Goal: Transaction & Acquisition: Purchase product/service

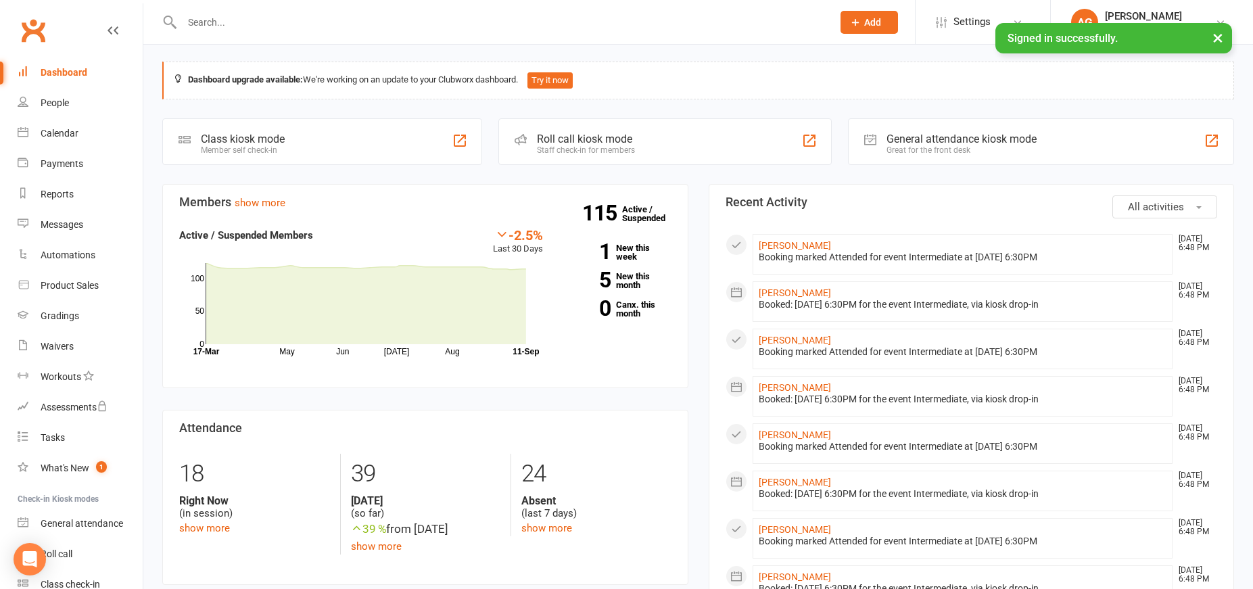
scroll to position [2, 0]
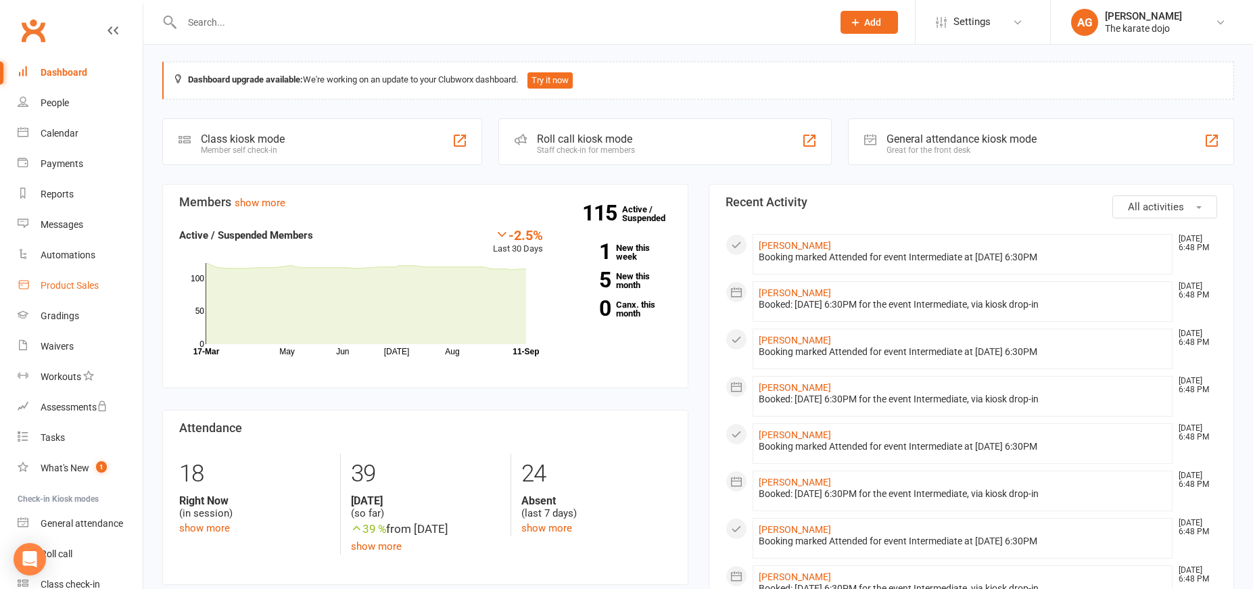
click at [66, 284] on div "Product Sales" at bounding box center [70, 285] width 58 height 11
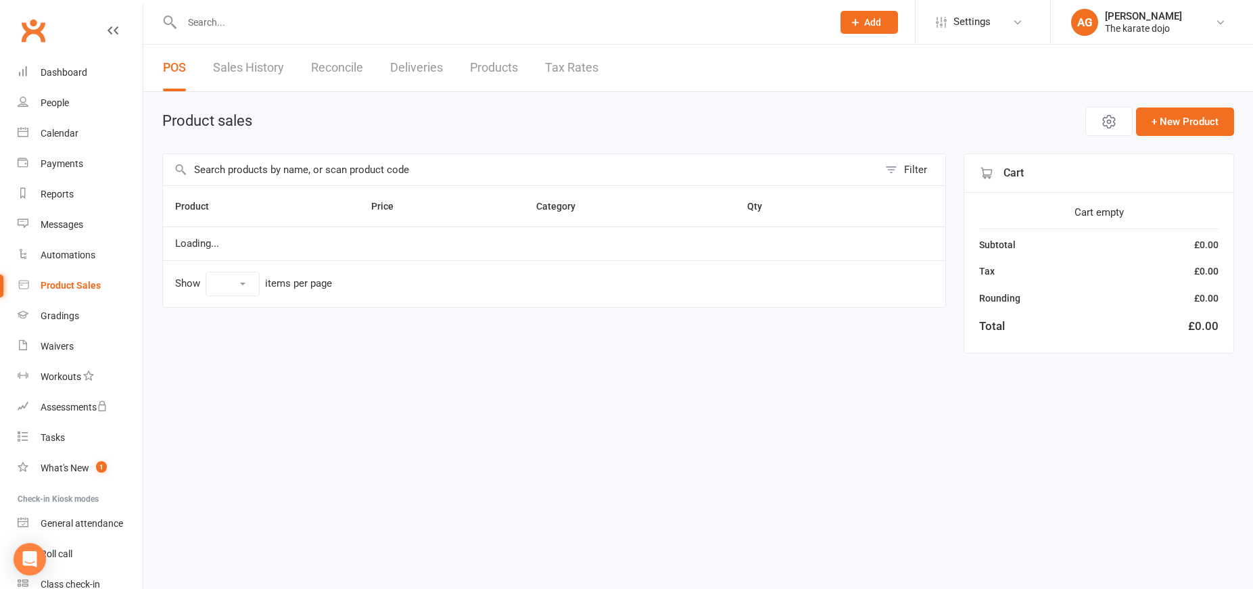
select select "50"
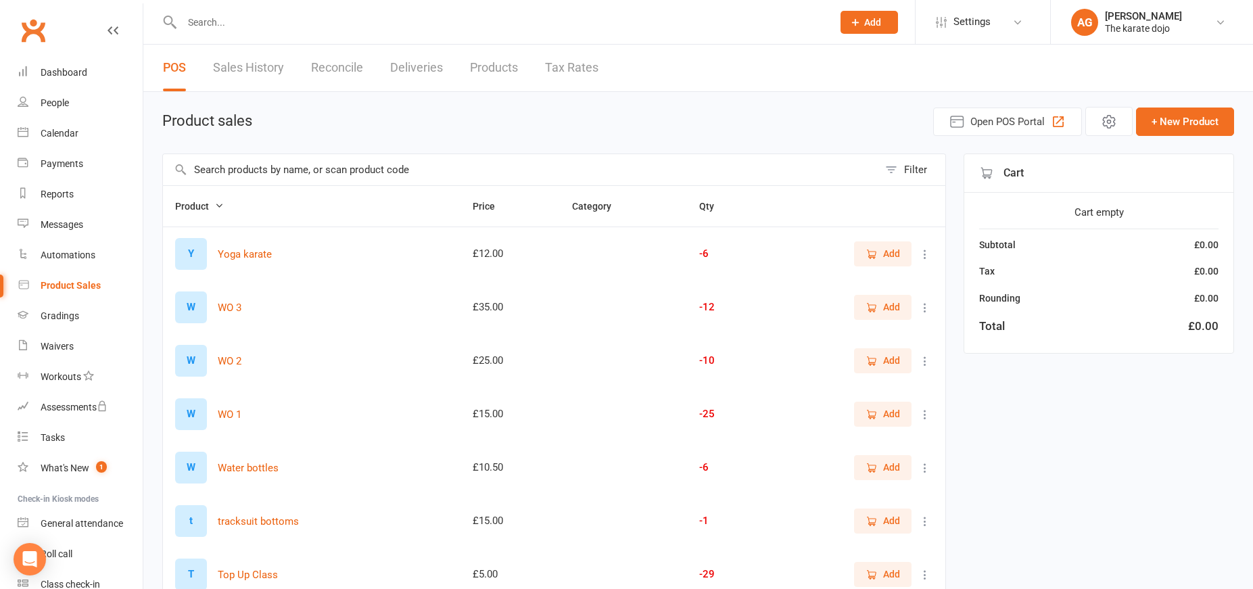
click at [239, 164] on input "text" at bounding box center [520, 169] width 715 height 31
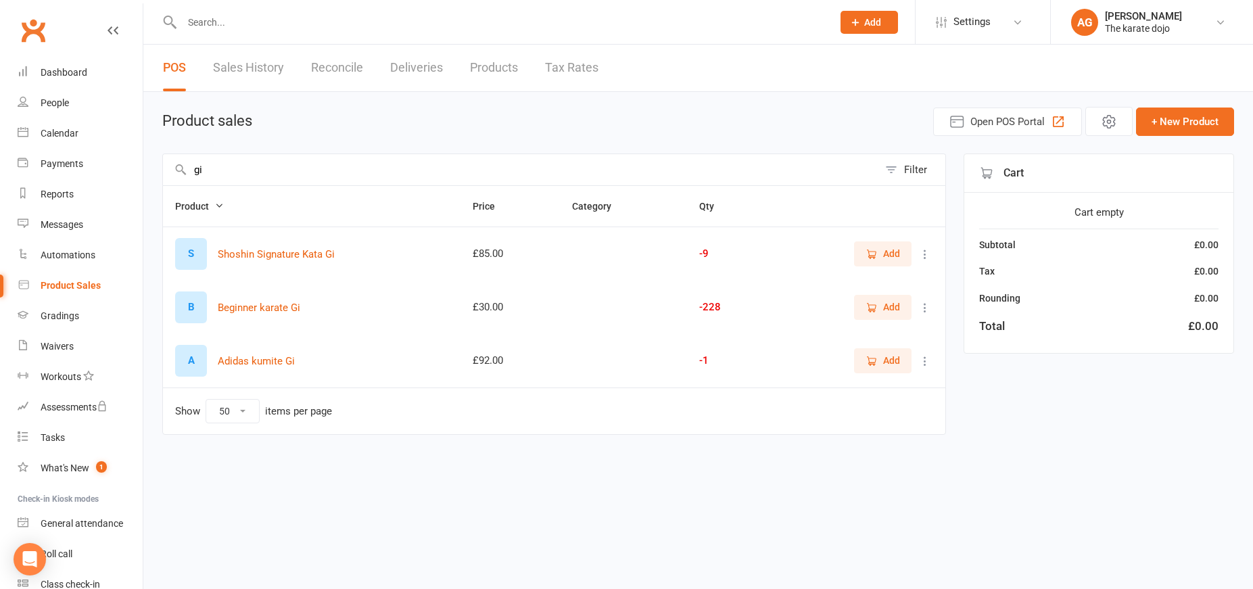
type input "gi"
drag, startPoint x: 871, startPoint y: 302, endPoint x: 874, endPoint y: 320, distance: 18.5
click at [872, 302] on icon "button" at bounding box center [871, 308] width 12 height 12
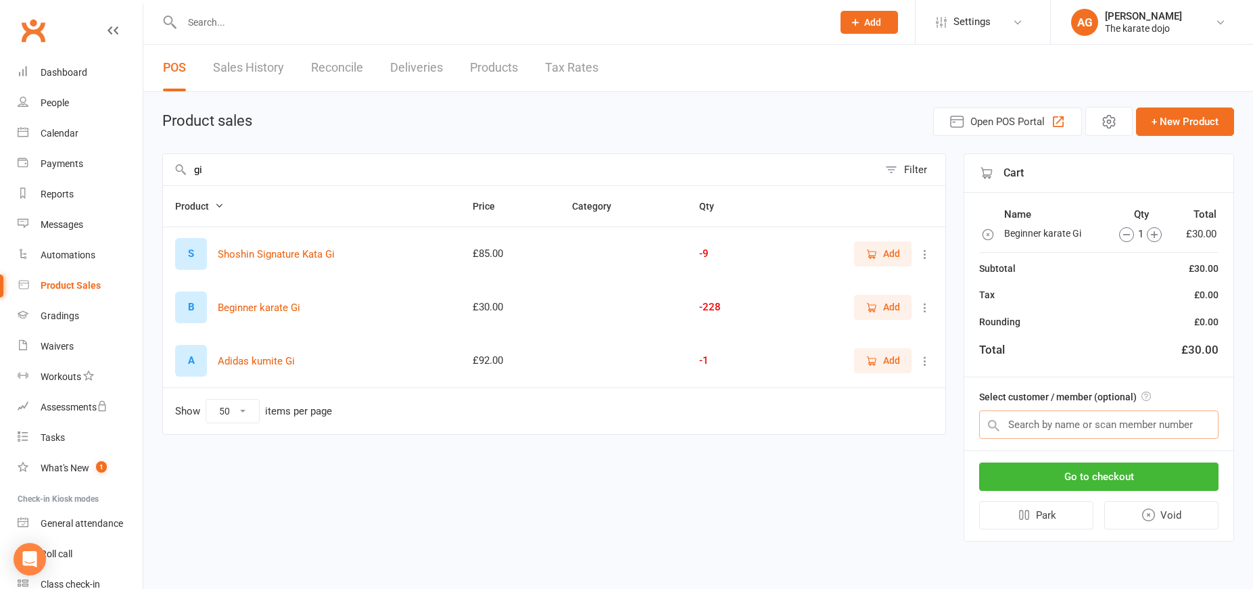
click at [1043, 436] on input "text" at bounding box center [1098, 424] width 239 height 28
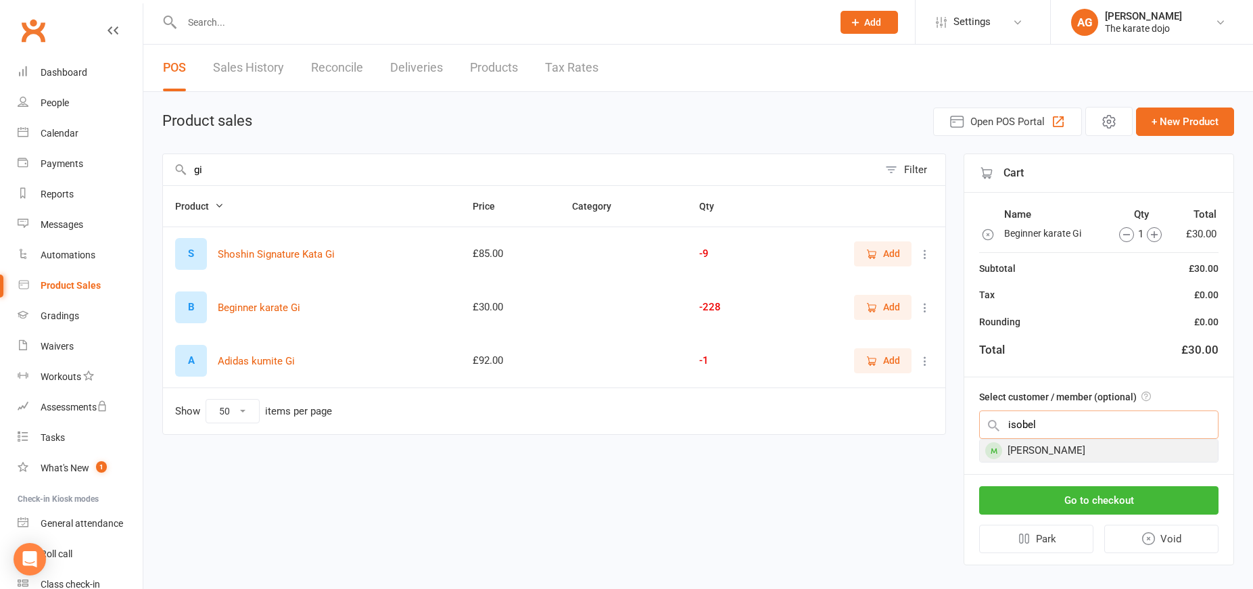
type input "Isobel"
drag, startPoint x: 1002, startPoint y: 438, endPoint x: 1076, endPoint y: 452, distance: 75.6
click at [1076, 450] on div "[PERSON_NAME]" at bounding box center [1099, 450] width 238 height 22
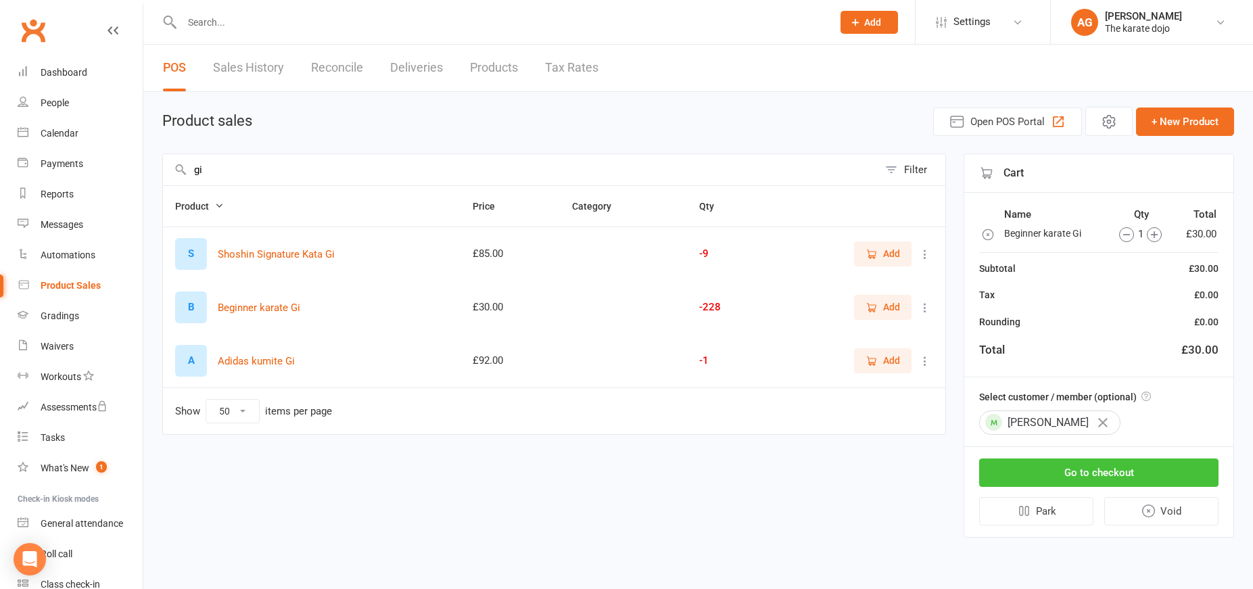
click at [1077, 467] on button "Go to checkout" at bounding box center [1098, 472] width 239 height 28
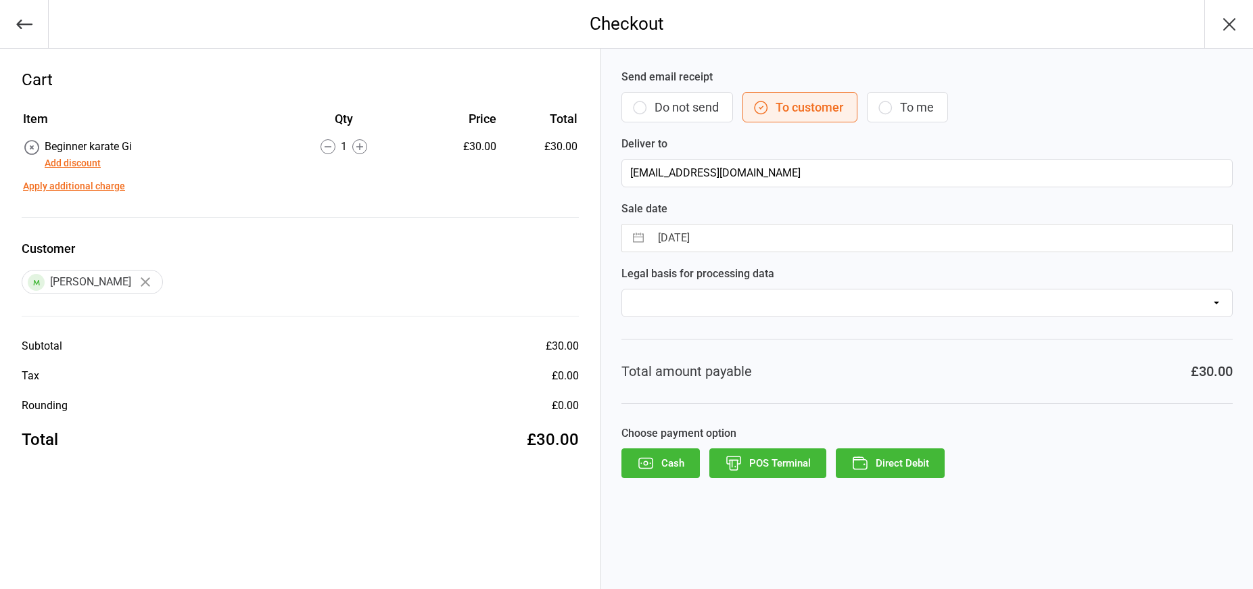
click at [880, 464] on button "Direct Debit" at bounding box center [890, 463] width 109 height 30
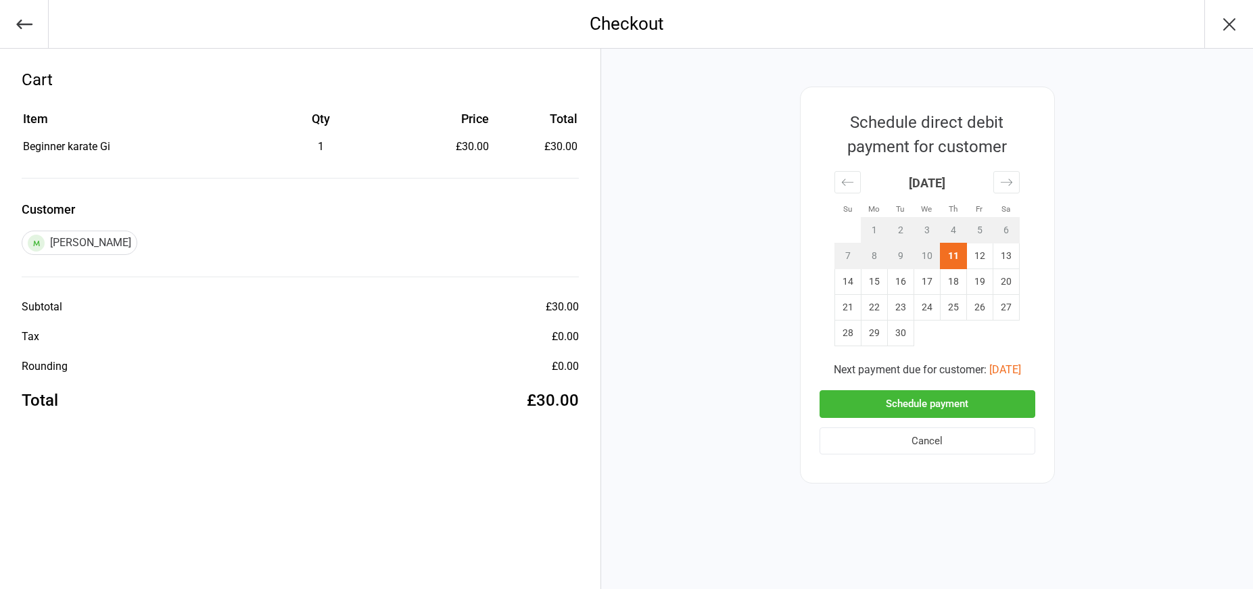
click at [894, 404] on button "Schedule payment" at bounding box center [927, 404] width 216 height 28
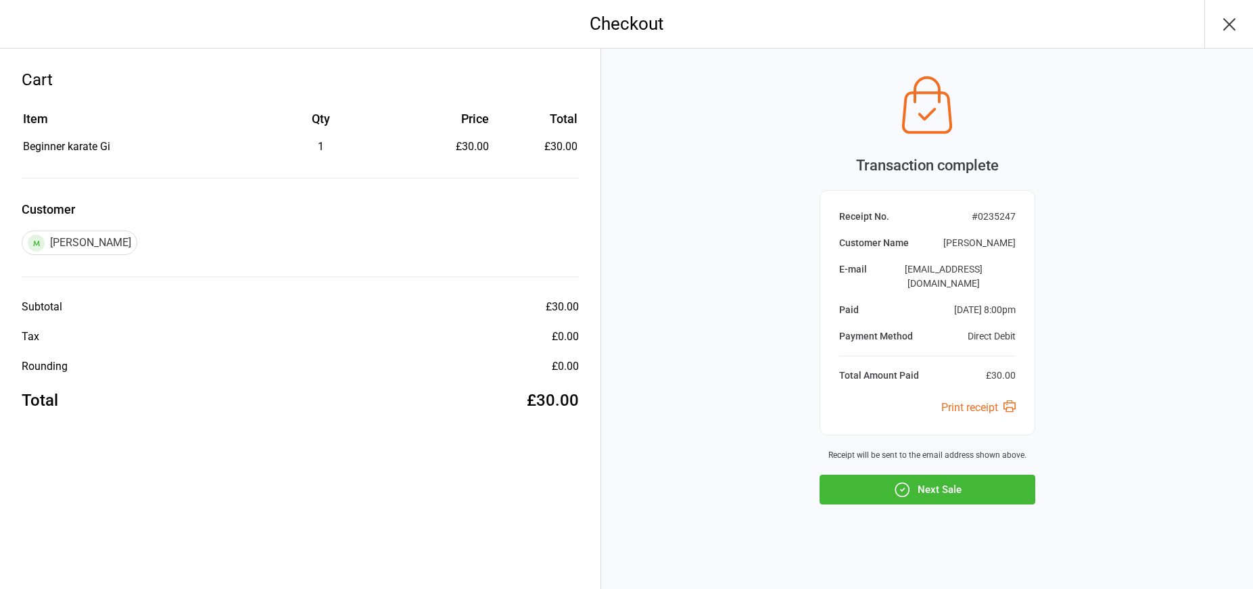
click at [903, 481] on icon "button" at bounding box center [902, 490] width 18 height 18
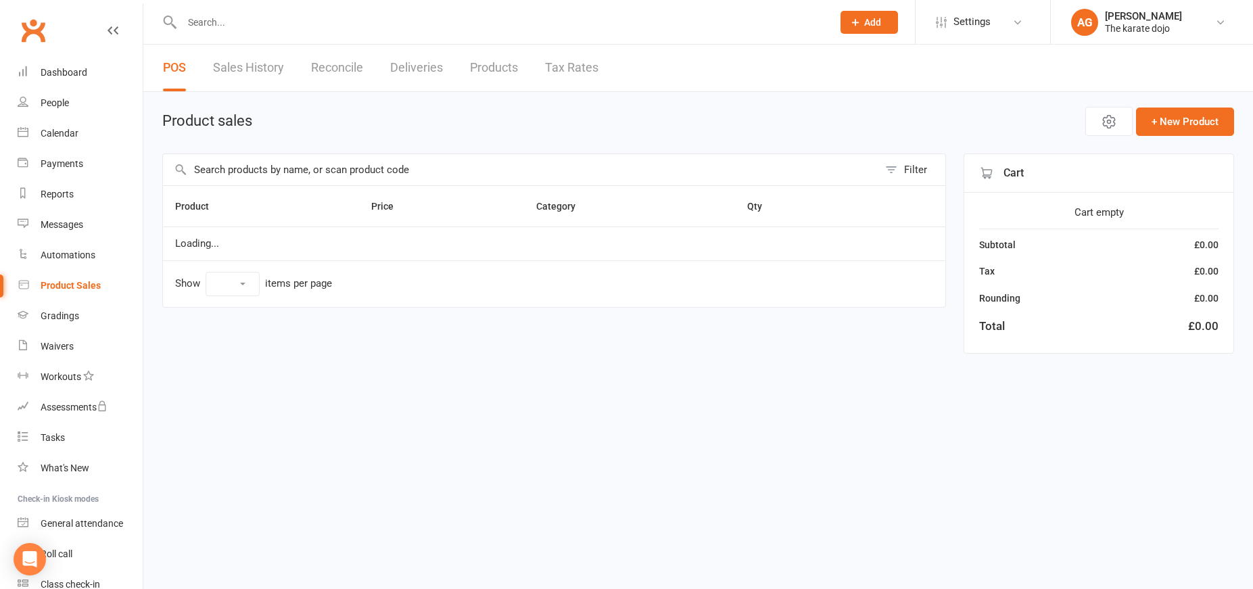
select select "50"
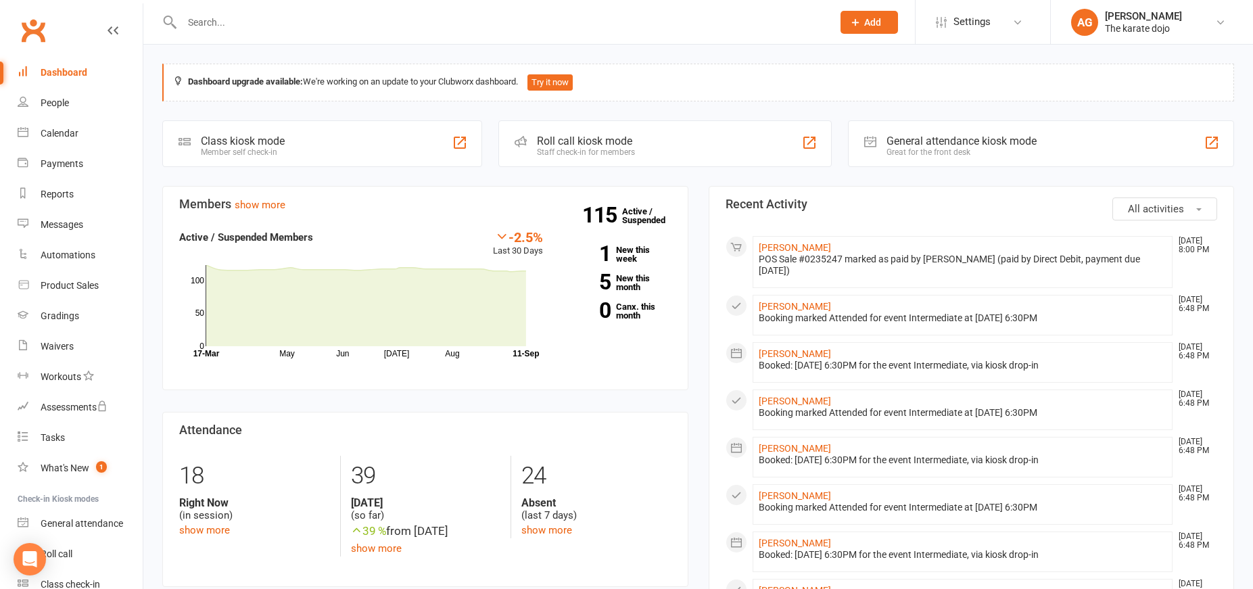
click at [60, 164] on div "Payments" at bounding box center [62, 163] width 43 height 11
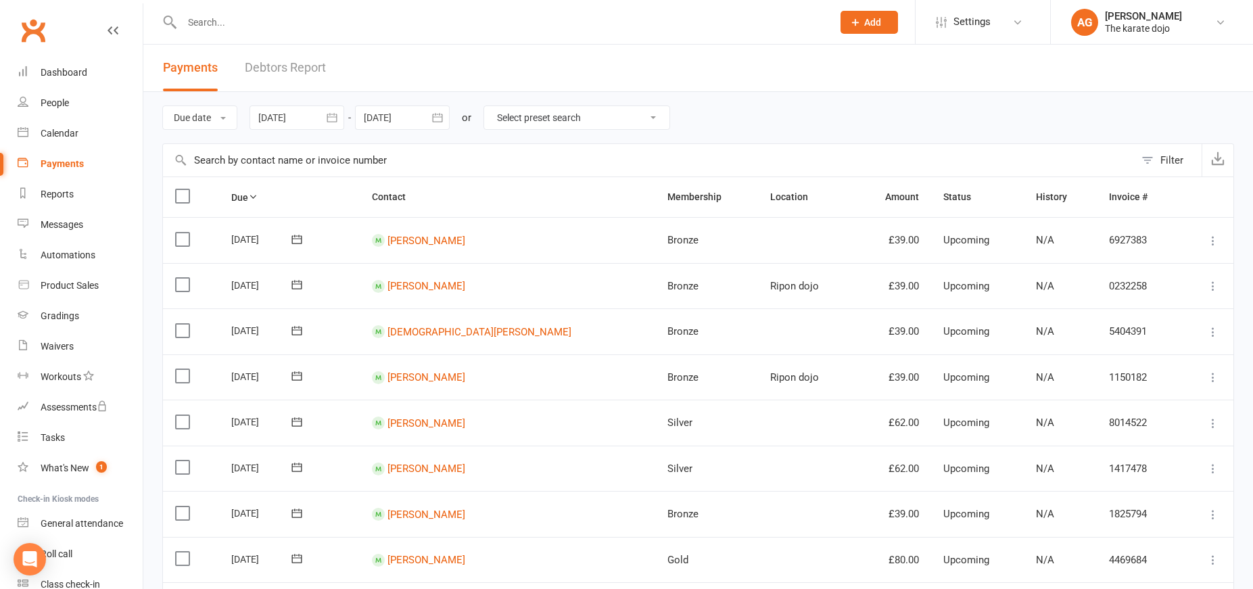
click at [276, 68] on link "Debtors Report" at bounding box center [285, 68] width 81 height 47
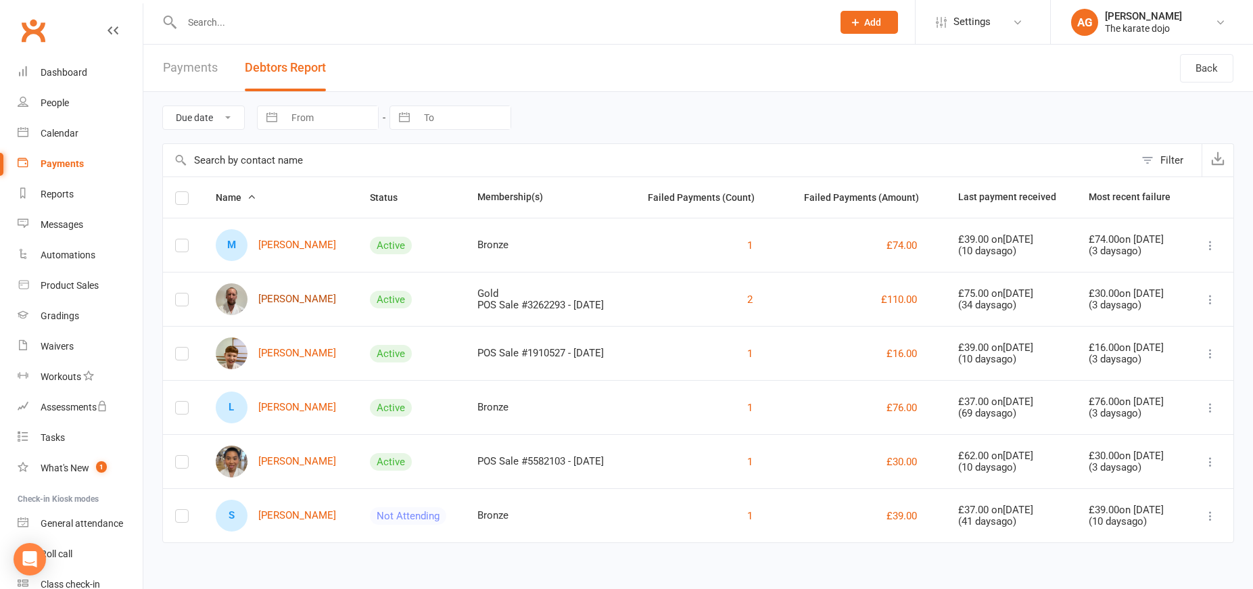
click at [275, 296] on link "Christopher Emery" at bounding box center [276, 299] width 120 height 32
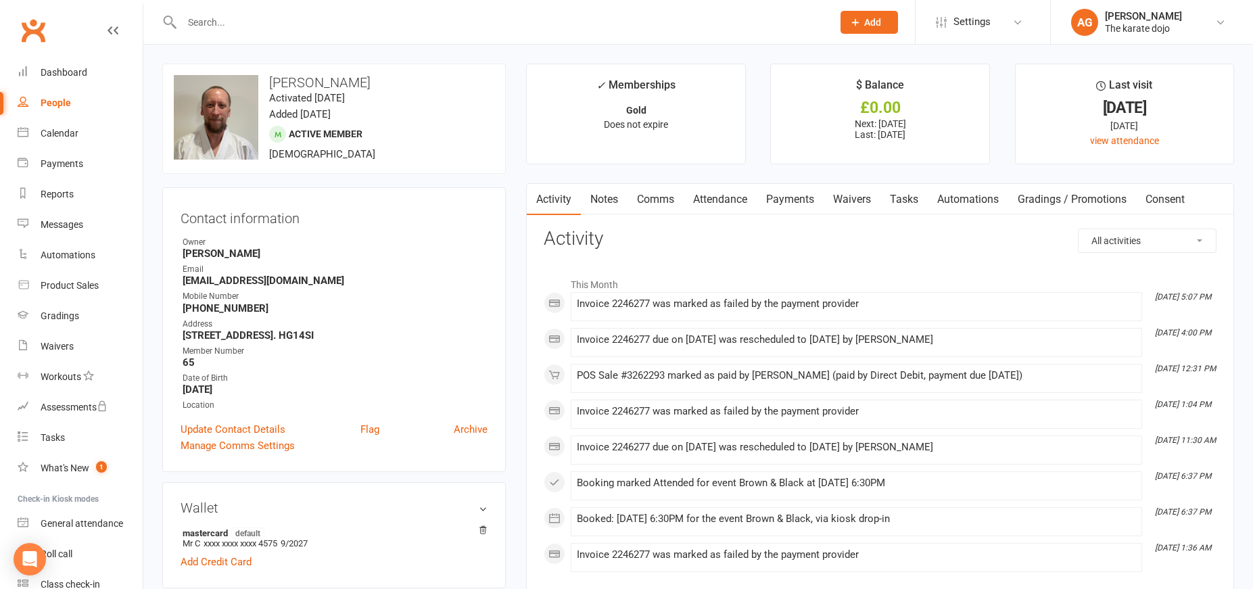
click at [791, 197] on link "Payments" at bounding box center [790, 199] width 67 height 31
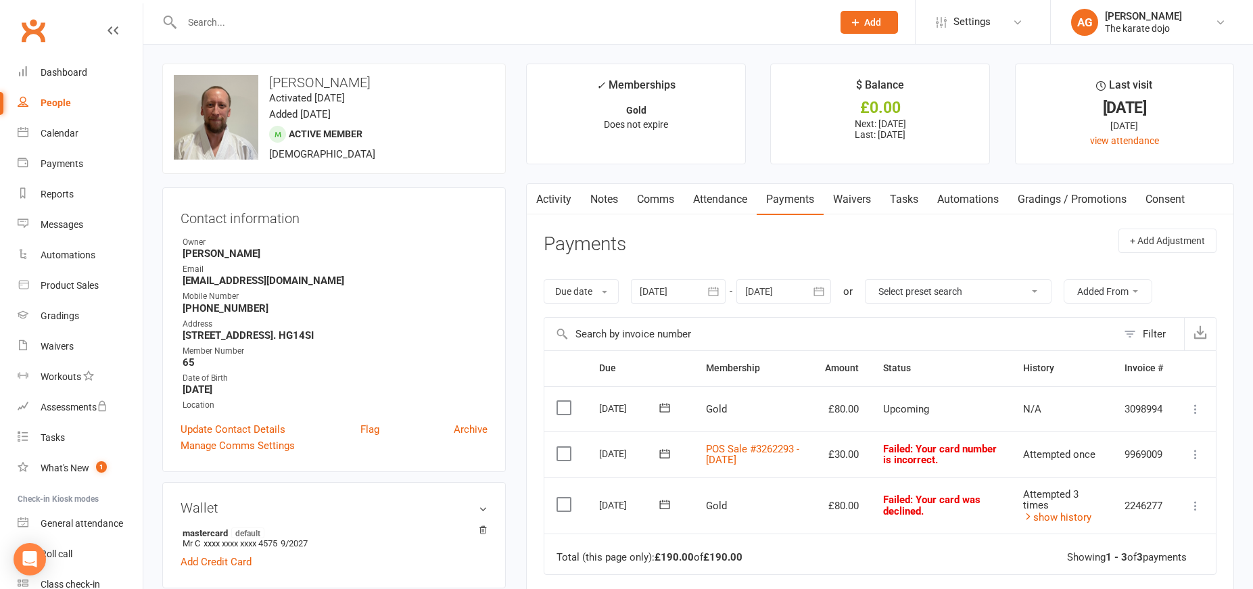
click at [667, 498] on icon at bounding box center [665, 505] width 14 height 14
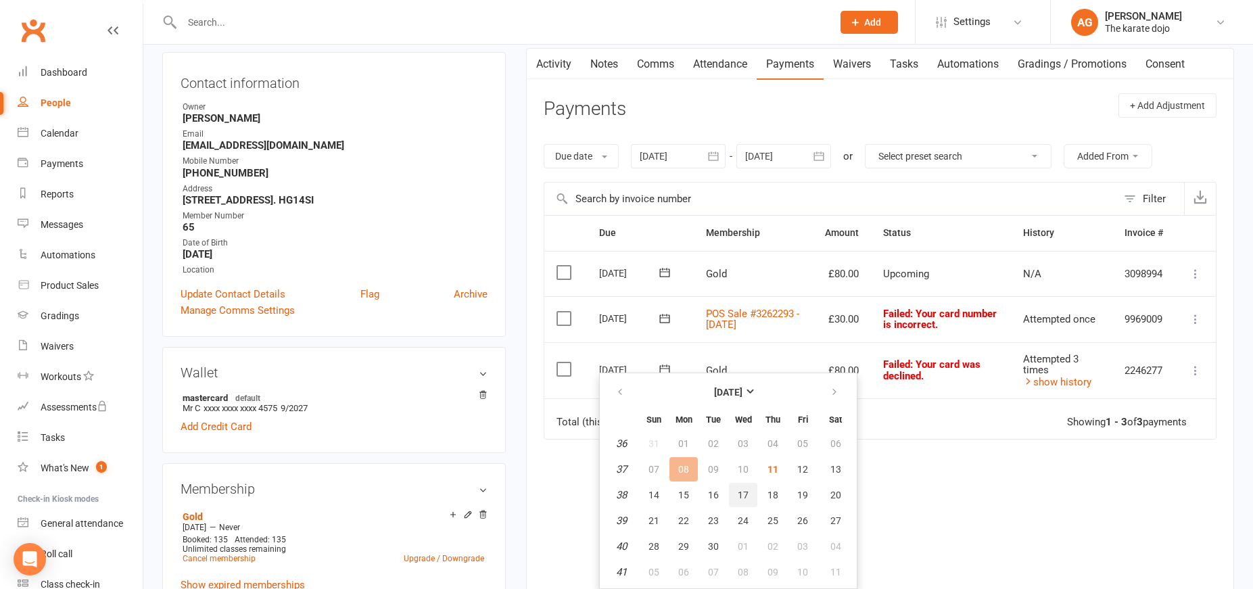
scroll to position [140, 0]
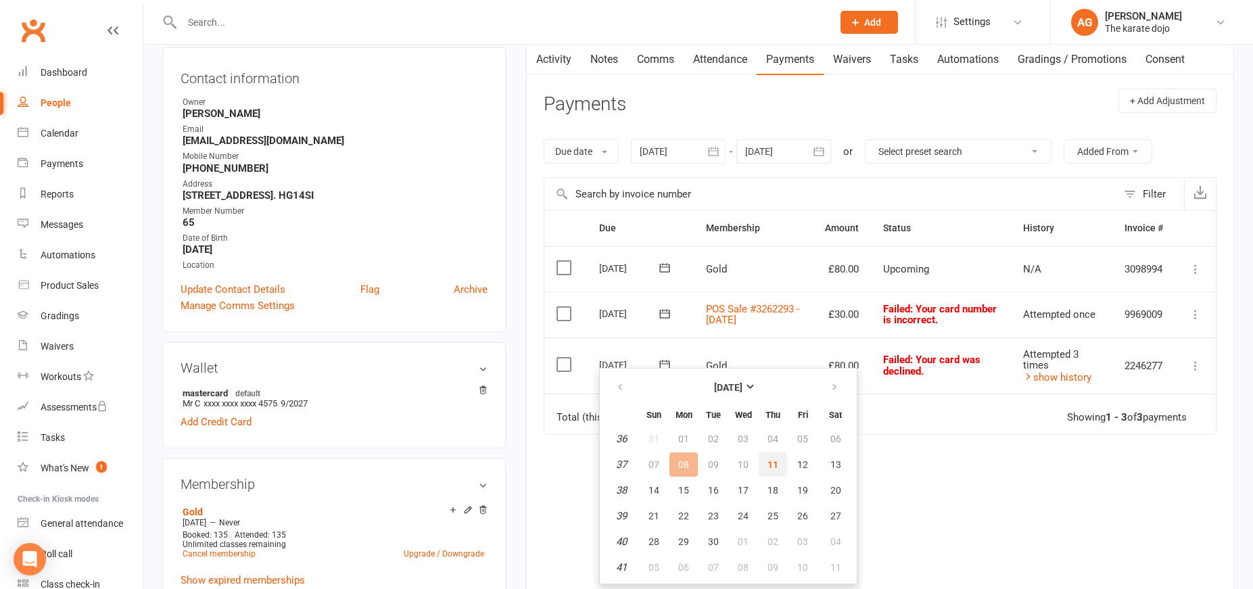
drag, startPoint x: 777, startPoint y: 464, endPoint x: 767, endPoint y: 346, distance: 118.0
click at [777, 464] on span "11" at bounding box center [772, 464] width 11 height 11
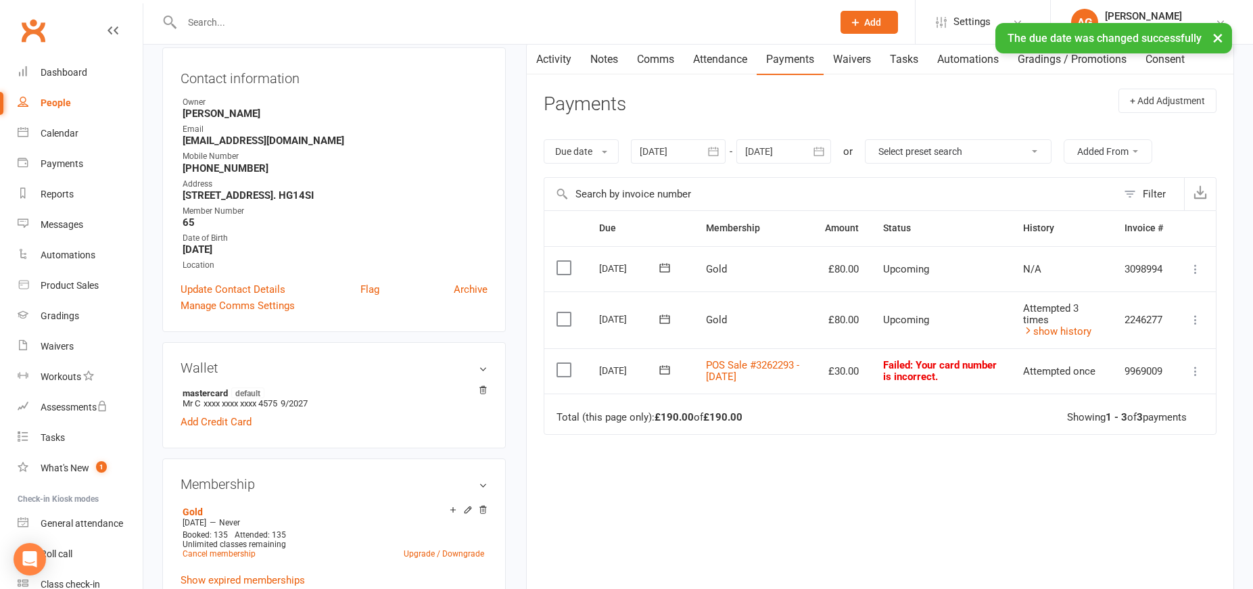
click at [667, 365] on icon at bounding box center [665, 369] width 10 height 9
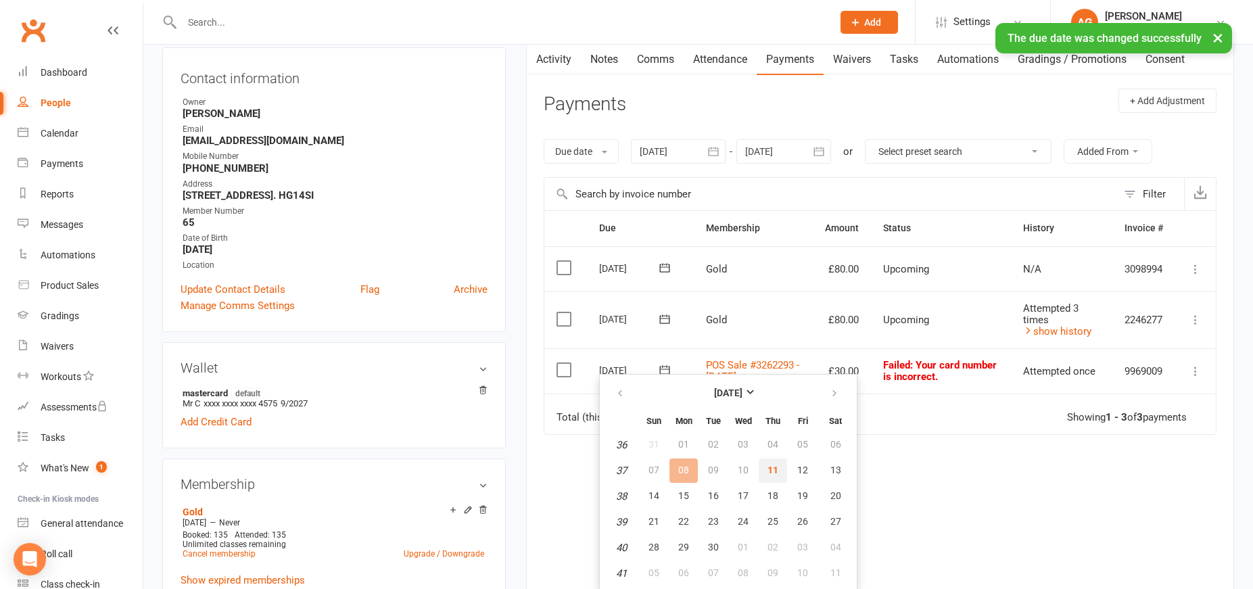
click at [773, 469] on span "11" at bounding box center [772, 469] width 11 height 11
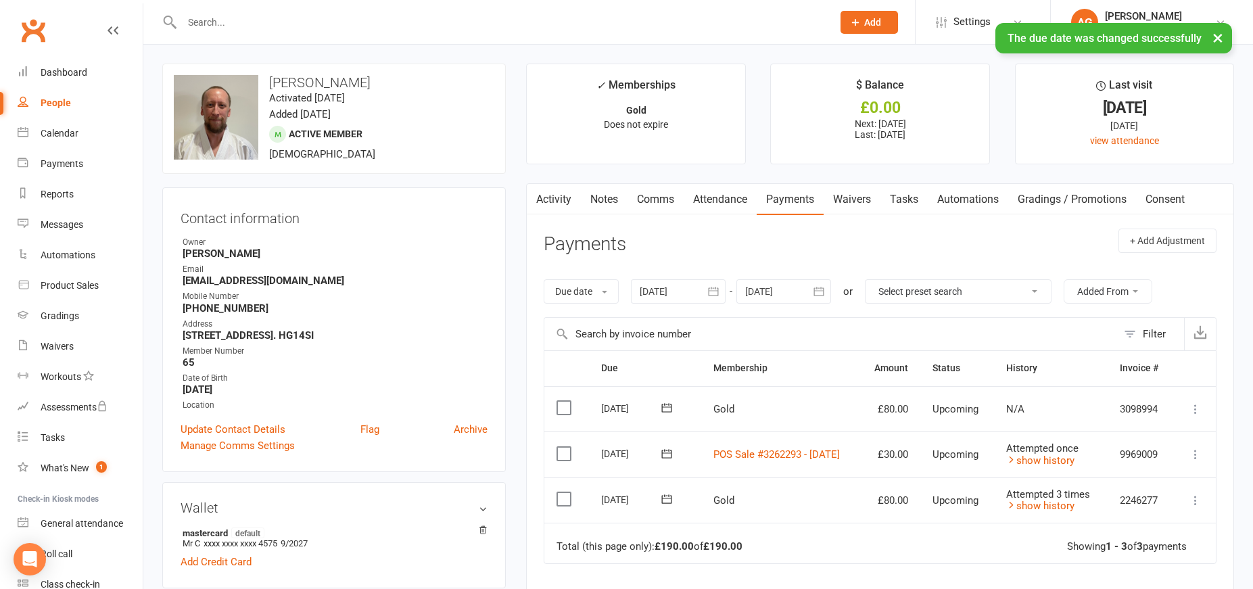
scroll to position [0, 0]
click at [58, 162] on div "Payments" at bounding box center [62, 163] width 43 height 11
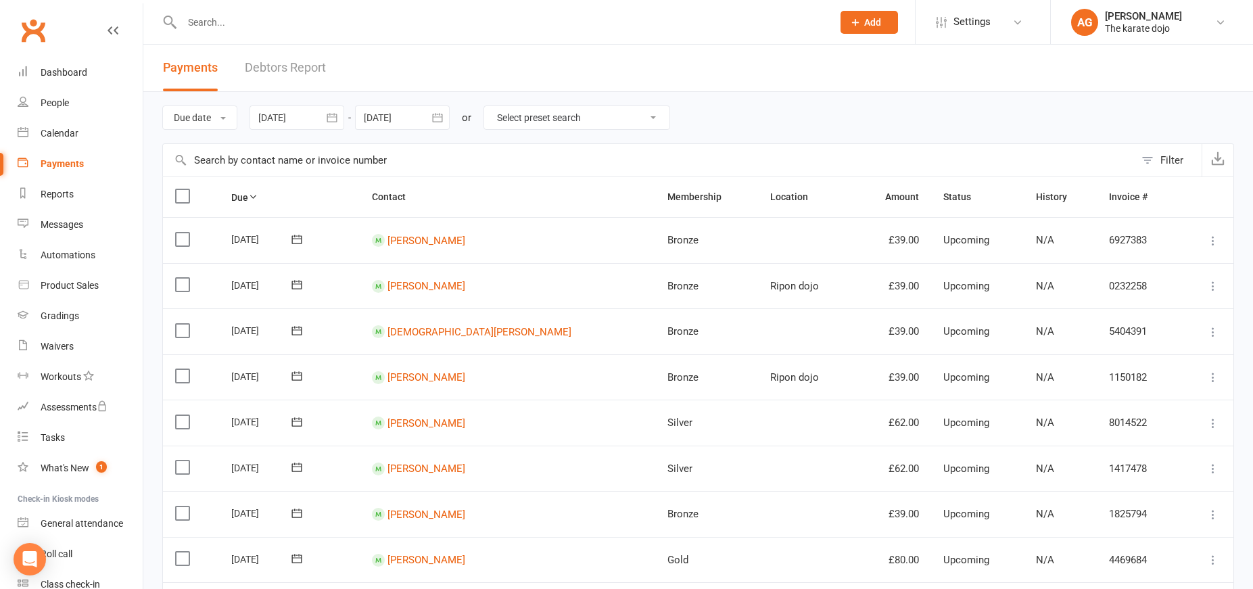
click at [277, 70] on link "Debtors Report" at bounding box center [285, 68] width 81 height 47
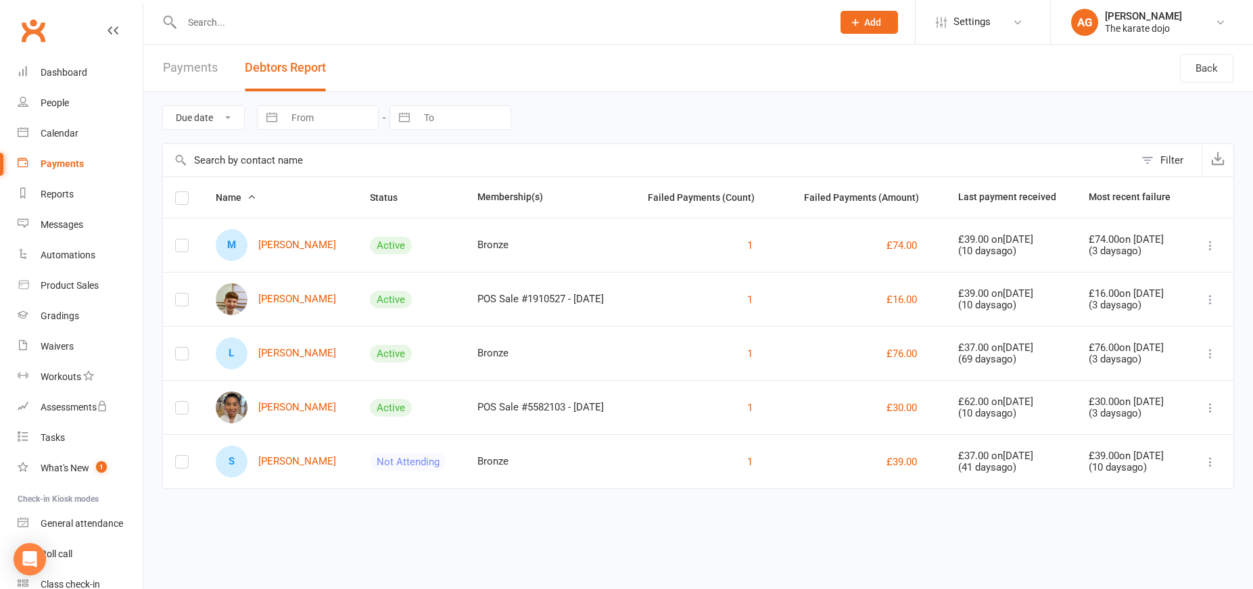
click at [273, 302] on link "[PERSON_NAME]" at bounding box center [276, 299] width 120 height 32
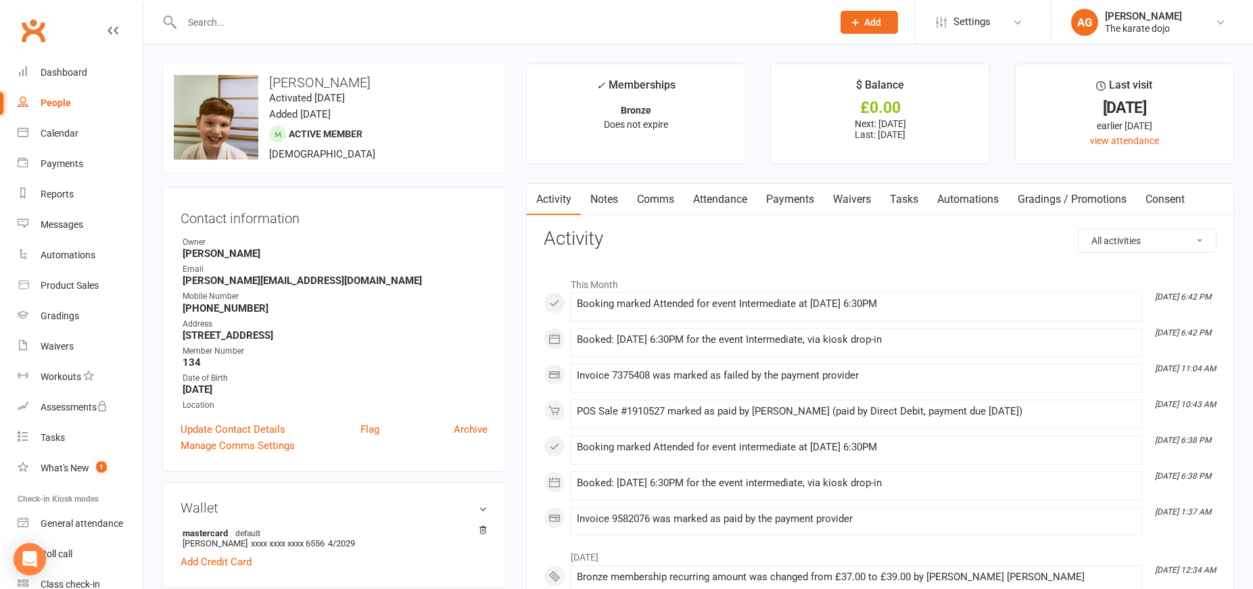
click at [799, 199] on link "Payments" at bounding box center [790, 199] width 67 height 31
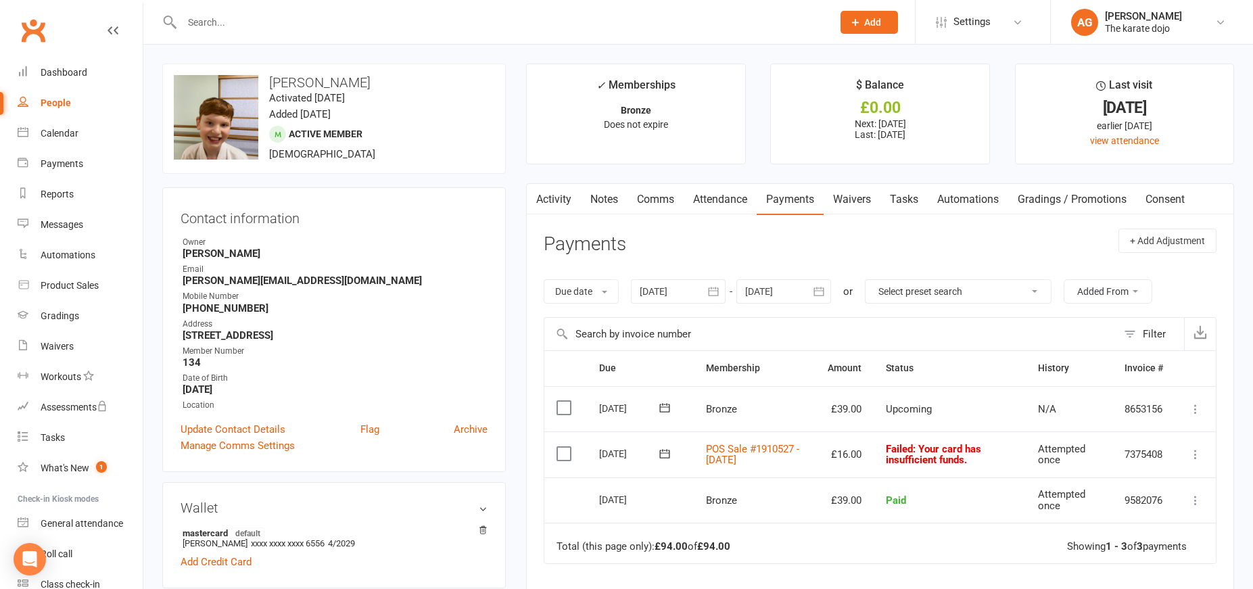
drag, startPoint x: 661, startPoint y: 449, endPoint x: 663, endPoint y: 456, distance: 7.6
click at [662, 449] on icon at bounding box center [665, 454] width 14 height 14
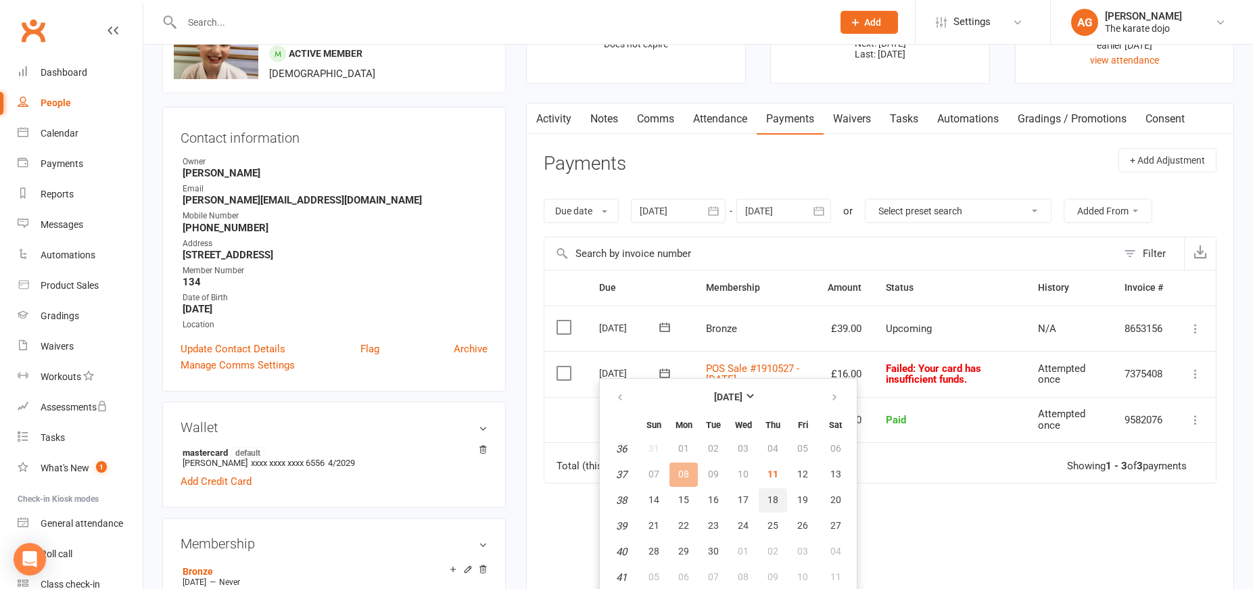
scroll to position [82, 0]
drag, startPoint x: 778, startPoint y: 477, endPoint x: 661, endPoint y: 271, distance: 236.2
click at [778, 477] on span "11" at bounding box center [772, 472] width 11 height 11
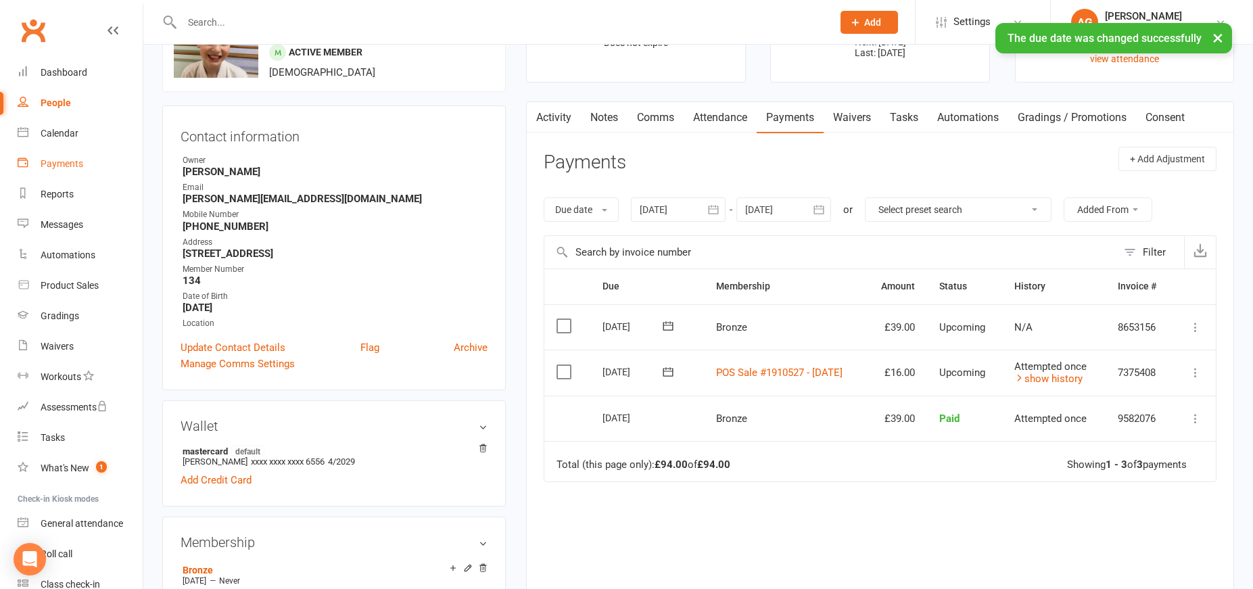
click at [46, 164] on div "Payments" at bounding box center [62, 163] width 43 height 11
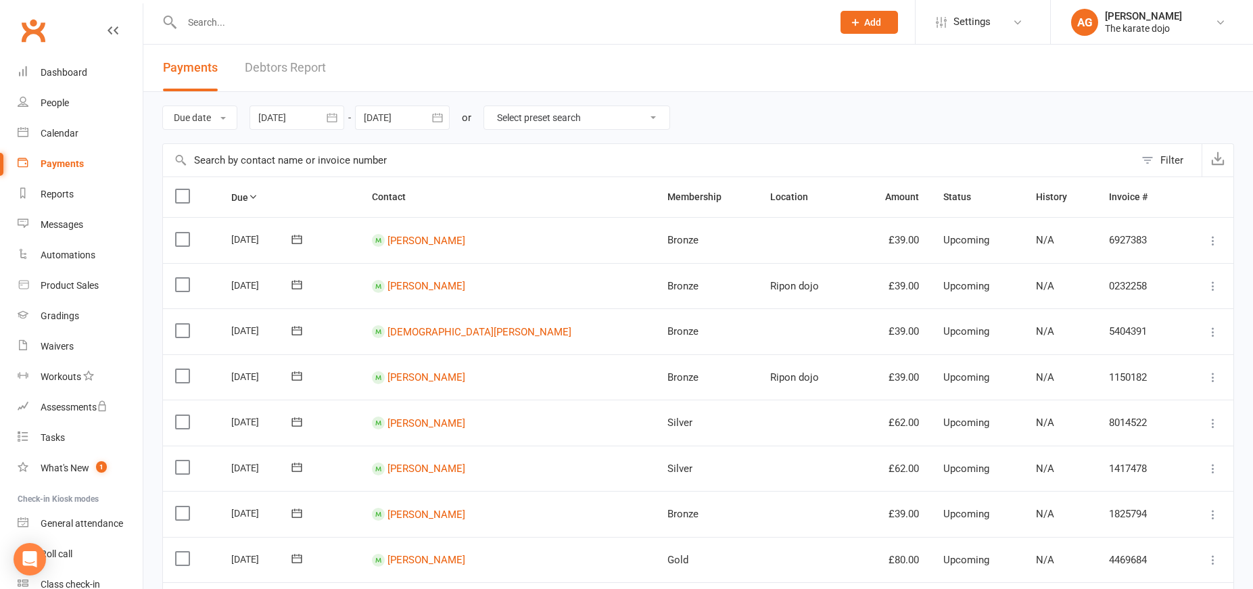
click at [291, 64] on link "Debtors Report" at bounding box center [285, 68] width 81 height 47
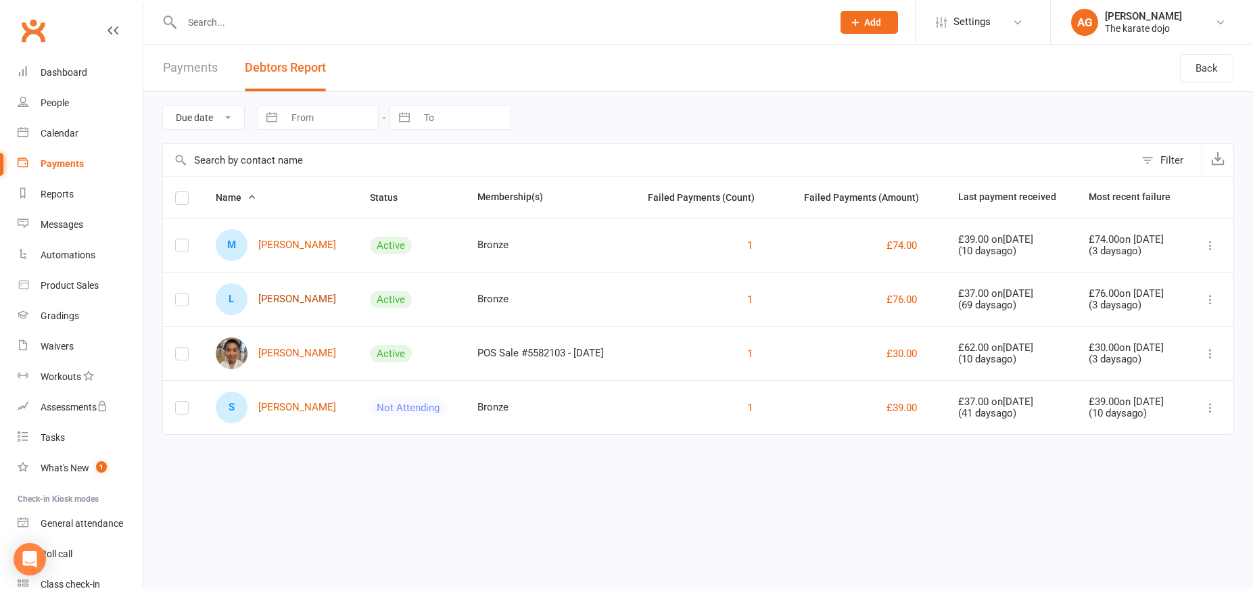
click at [281, 305] on link "L Lorelei Grabovski" at bounding box center [276, 299] width 120 height 32
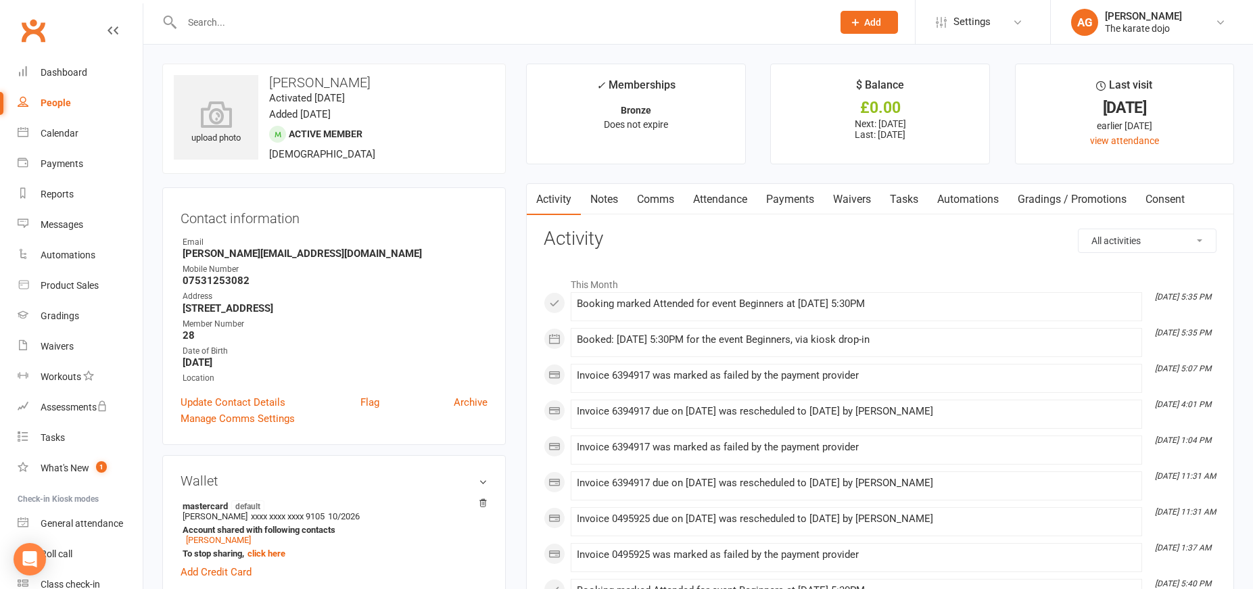
click at [268, 19] on input "text" at bounding box center [500, 22] width 645 height 19
type input "brabo"
click at [790, 200] on link "Payments" at bounding box center [790, 199] width 67 height 31
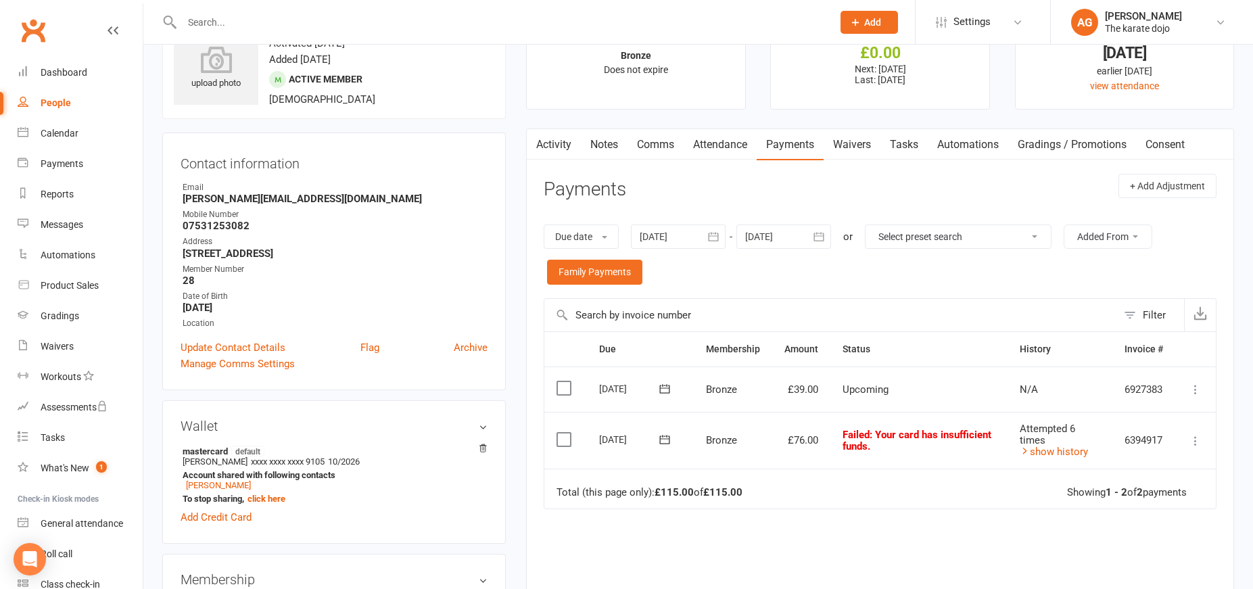
scroll to position [57, 0]
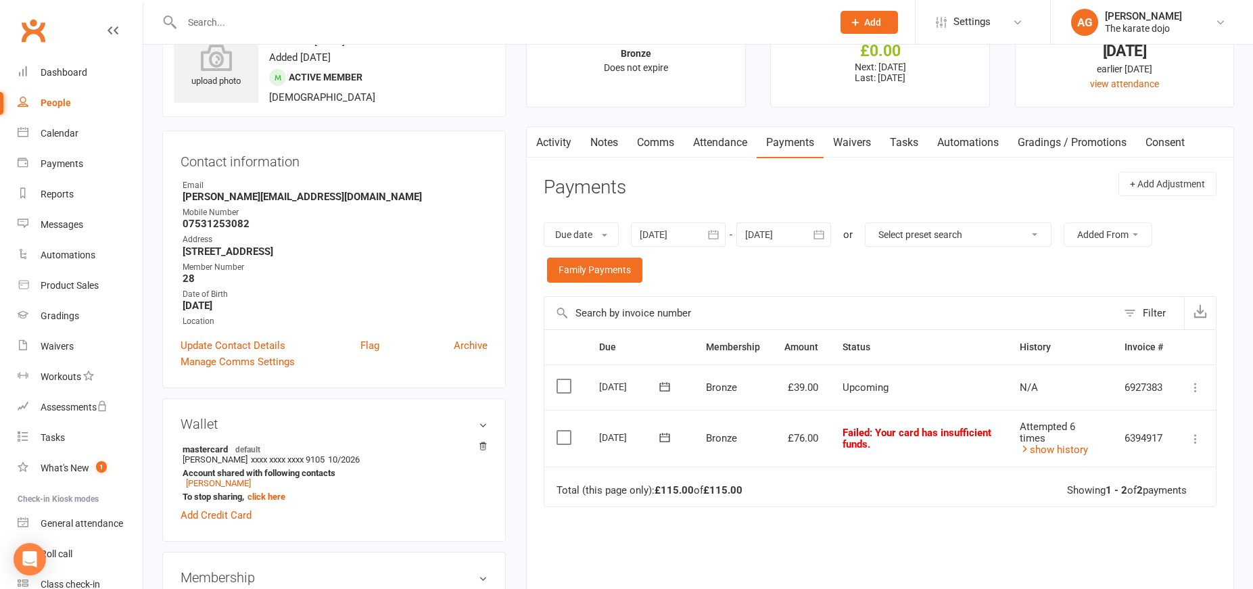
click at [700, 235] on div at bounding box center [678, 234] width 95 height 24
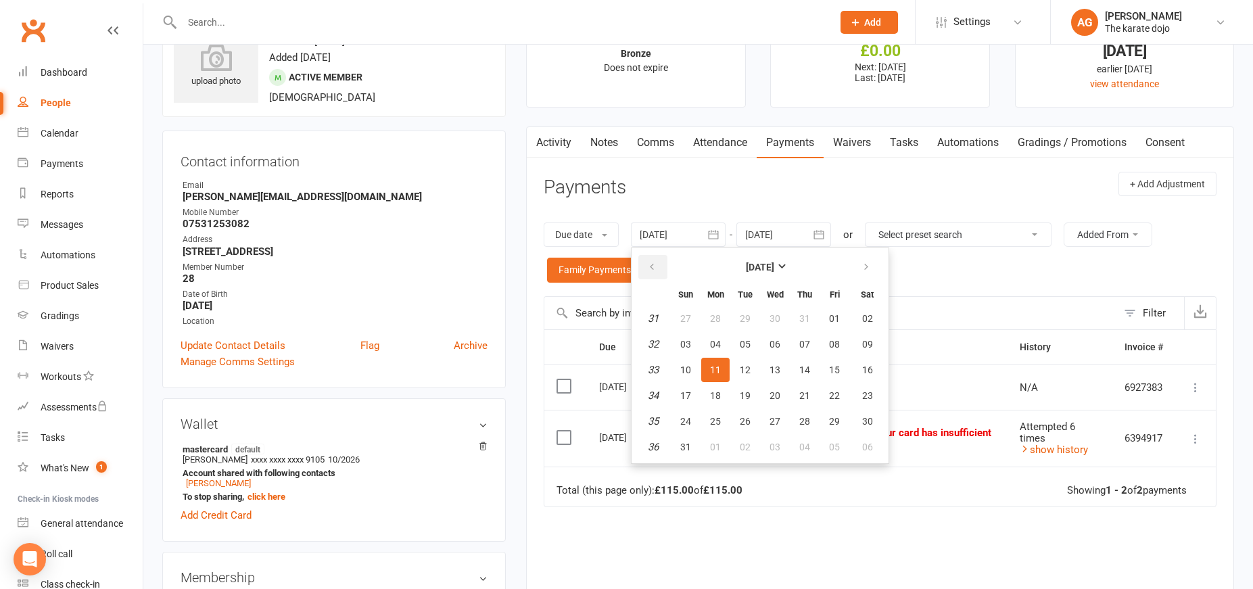
click at [656, 268] on icon "button" at bounding box center [651, 267] width 9 height 11
click at [695, 317] on button "01" at bounding box center [685, 318] width 28 height 24
type input "01 Jun 2025"
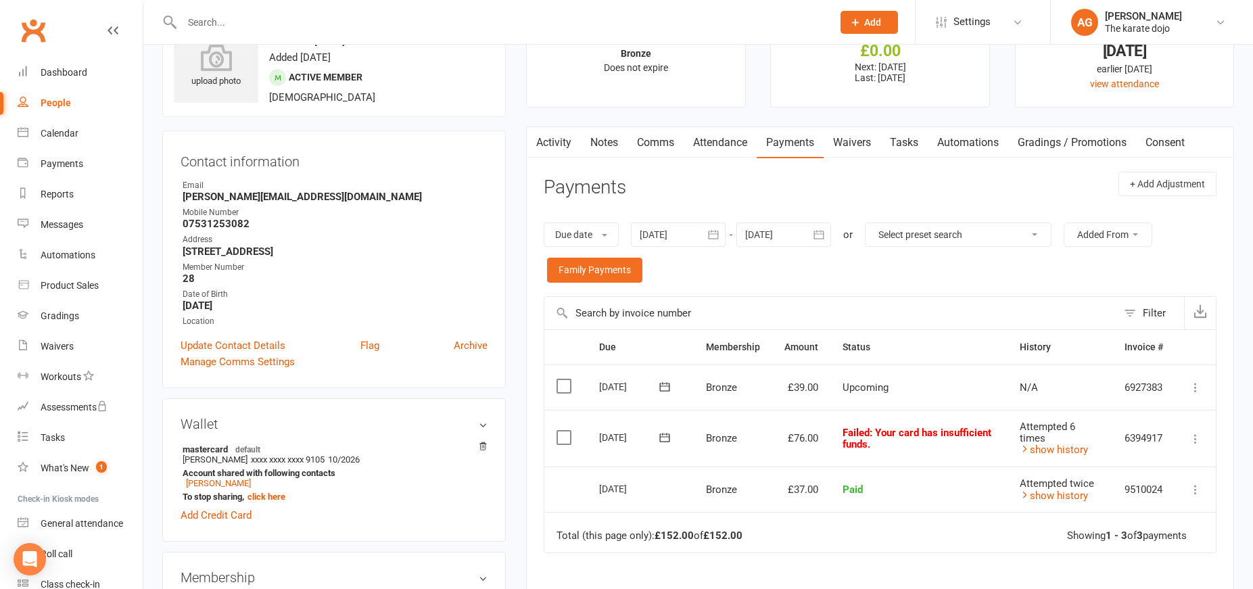
scroll to position [52, 0]
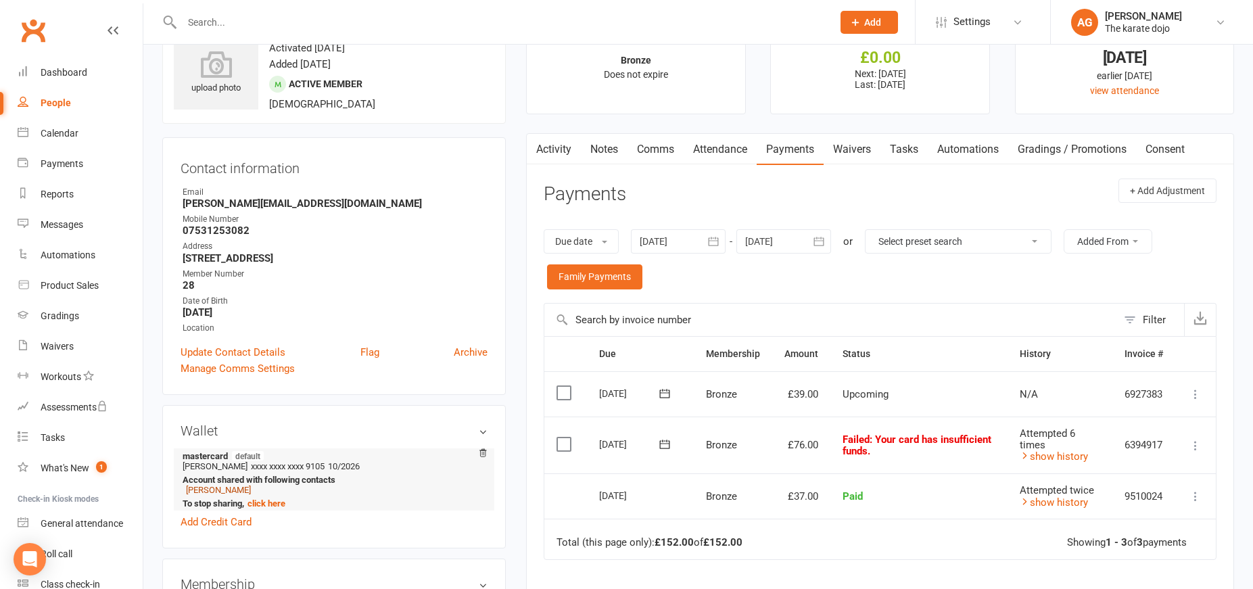
click at [235, 487] on link "Joshua Grabovski" at bounding box center [218, 490] width 65 height 10
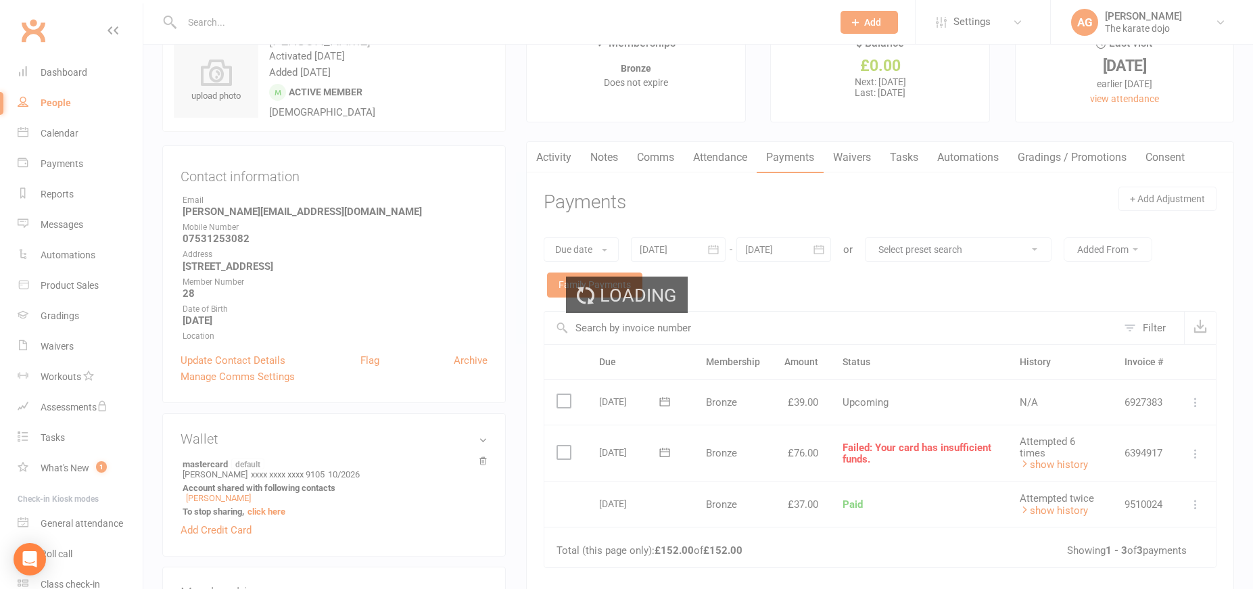
scroll to position [37, 0]
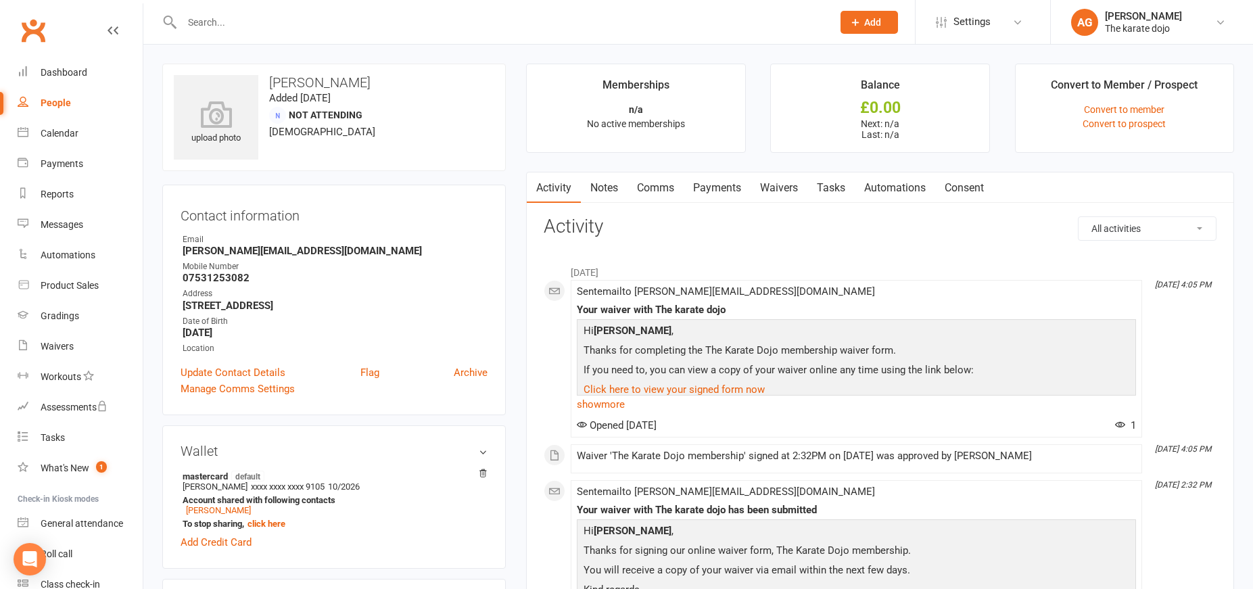
click at [48, 166] on div "Payments" at bounding box center [62, 163] width 43 height 11
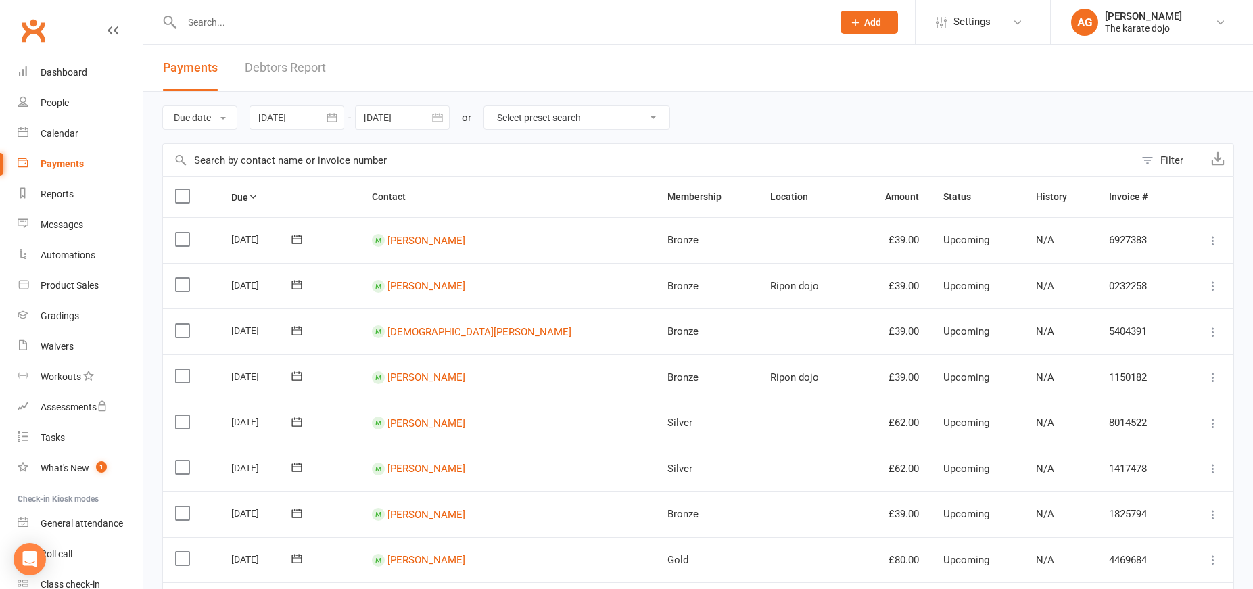
click at [274, 64] on link "Debtors Report" at bounding box center [285, 68] width 81 height 47
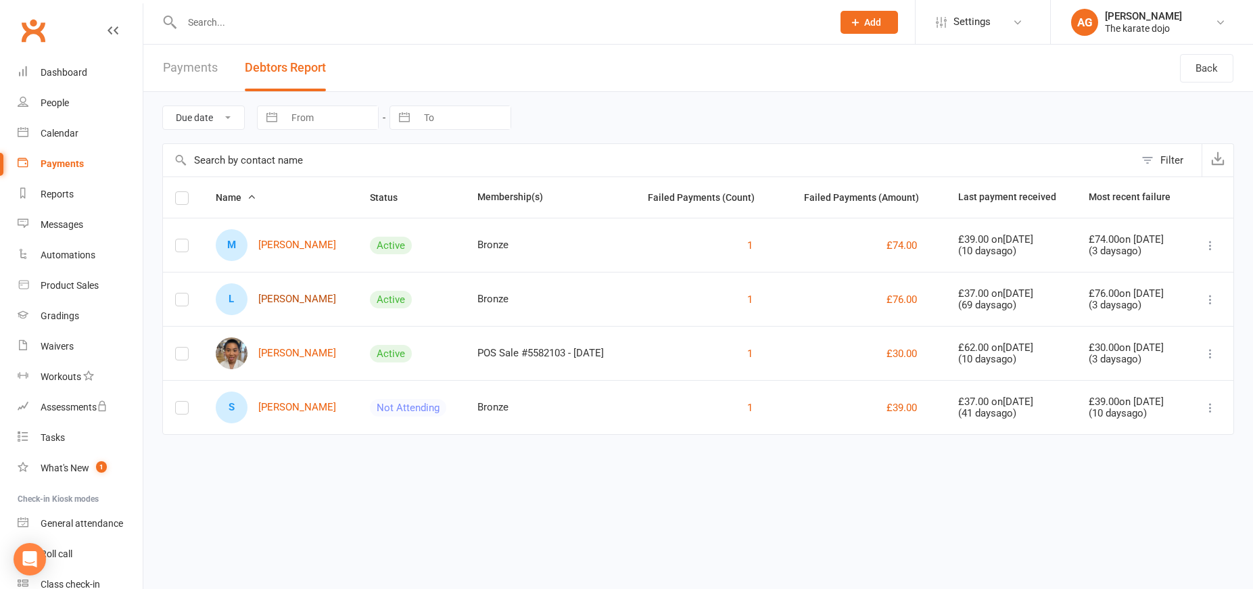
click at [283, 304] on link "L Lorelei Grabovski" at bounding box center [276, 299] width 120 height 32
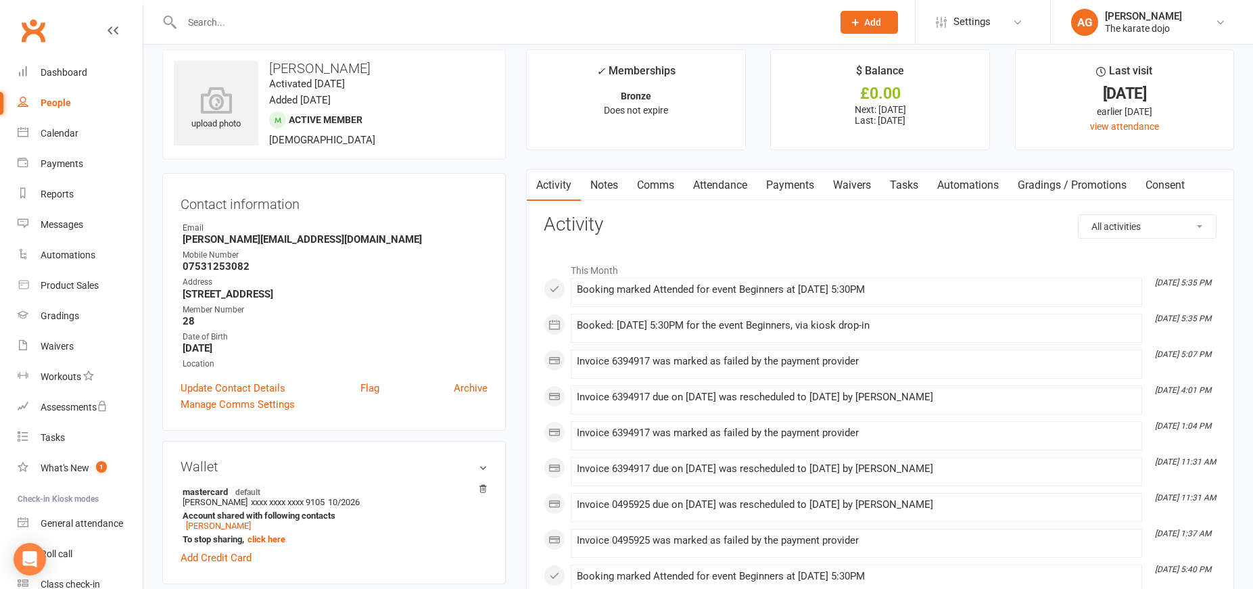
scroll to position [18, 0]
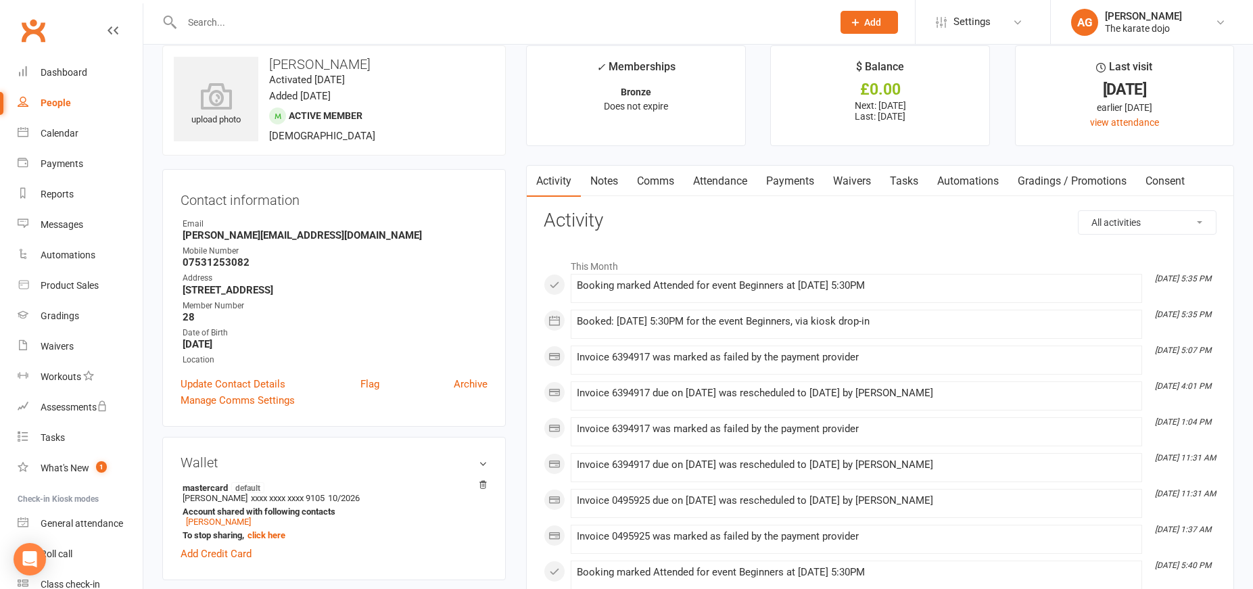
click at [790, 178] on link "Payments" at bounding box center [790, 181] width 67 height 31
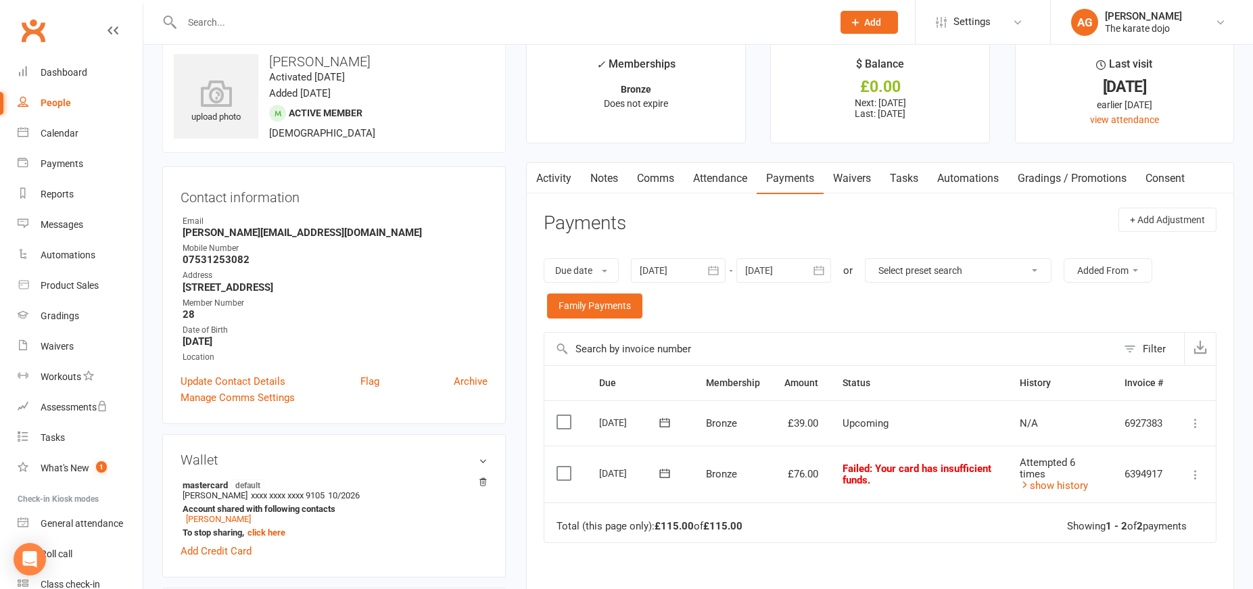
scroll to position [22, 1]
drag, startPoint x: 659, startPoint y: 467, endPoint x: 665, endPoint y: 470, distance: 7.0
click at [660, 467] on icon at bounding box center [665, 471] width 10 height 9
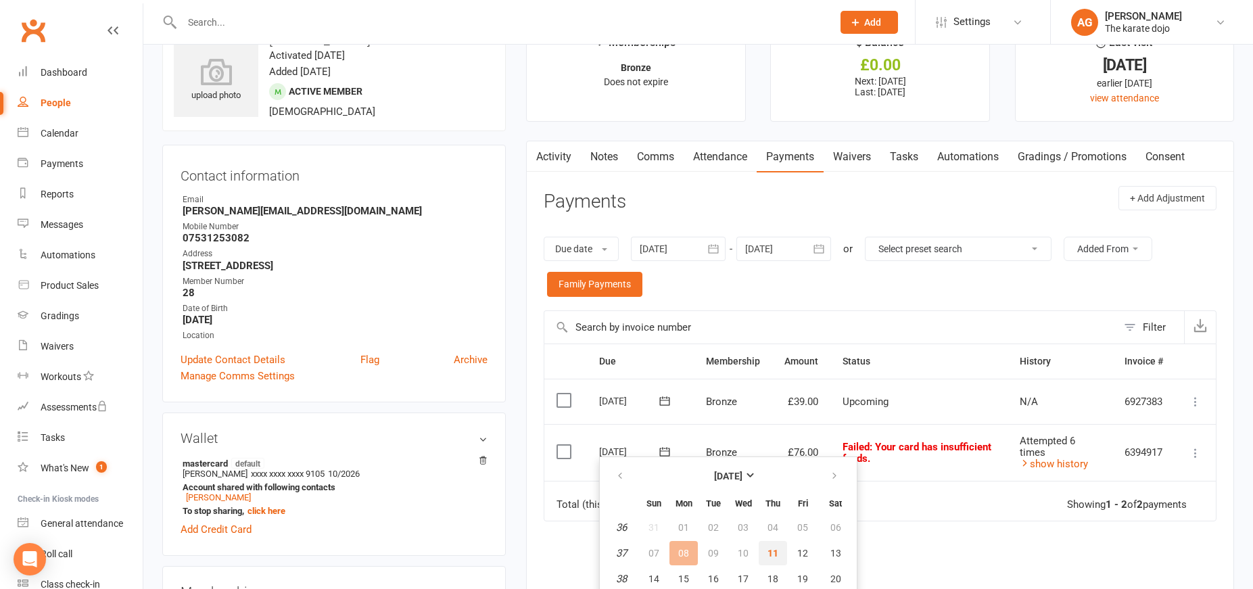
scroll to position [41, 1]
click at [775, 558] on span "11" at bounding box center [772, 554] width 11 height 11
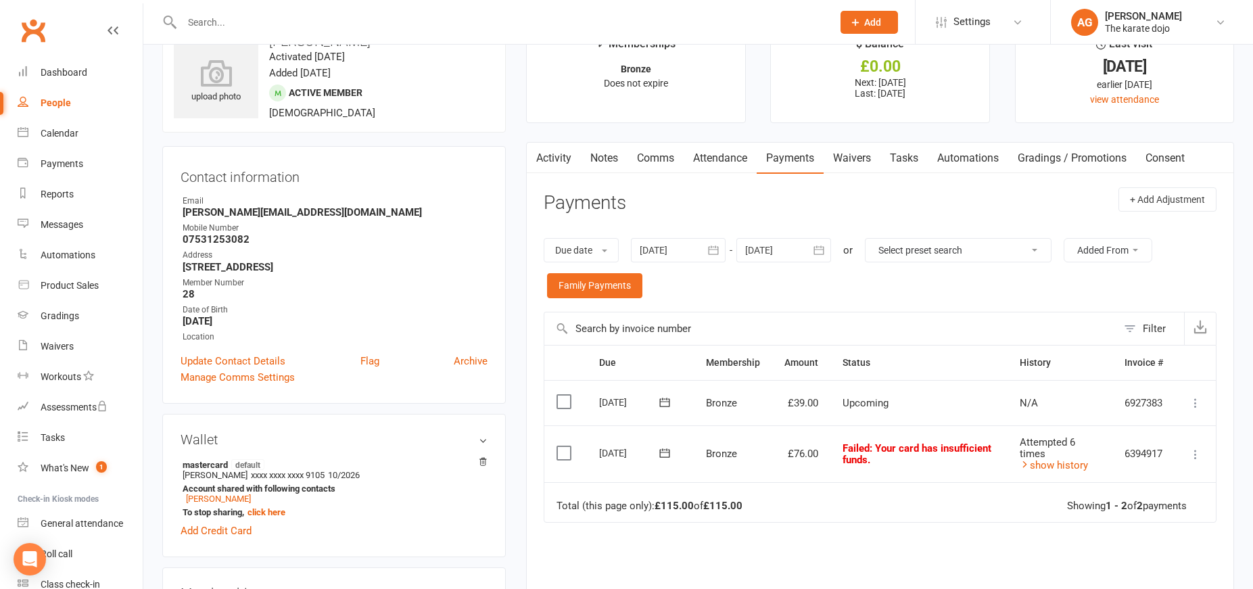
scroll to position [40, 1]
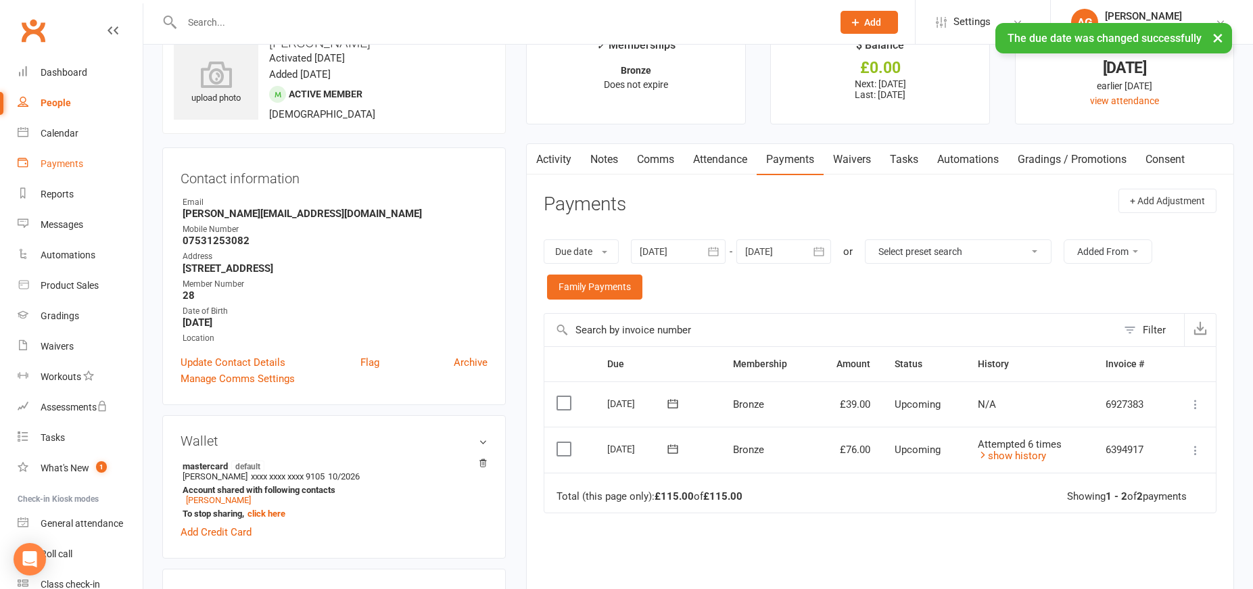
click at [66, 164] on div "Payments" at bounding box center [62, 163] width 43 height 11
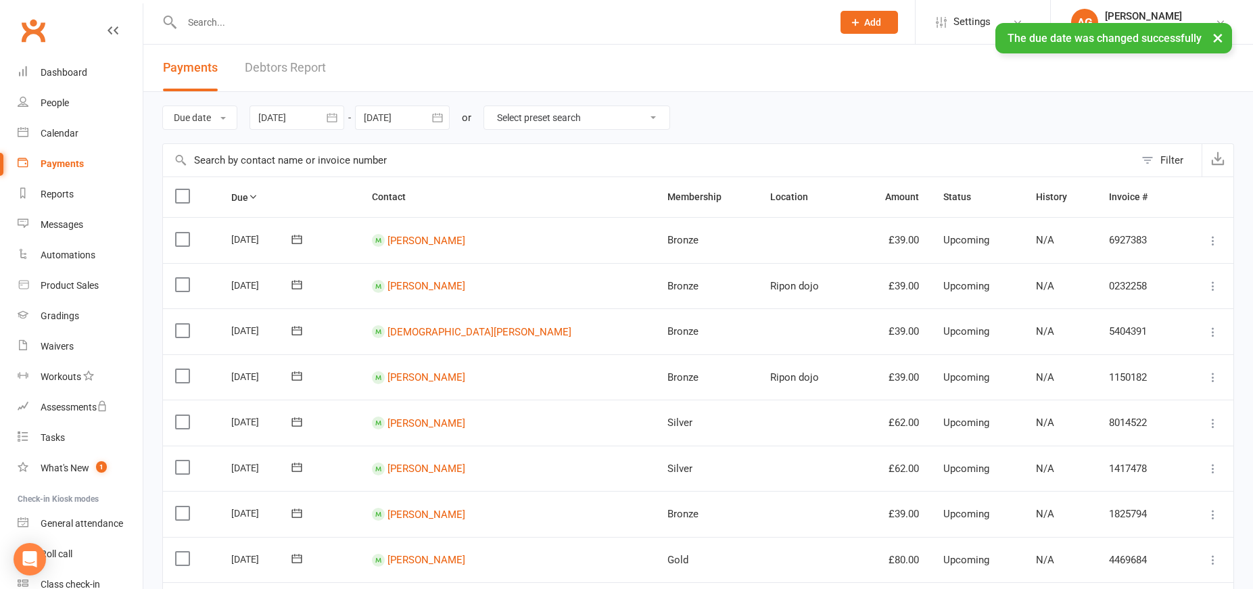
click at [287, 69] on link "Debtors Report" at bounding box center [285, 68] width 81 height 47
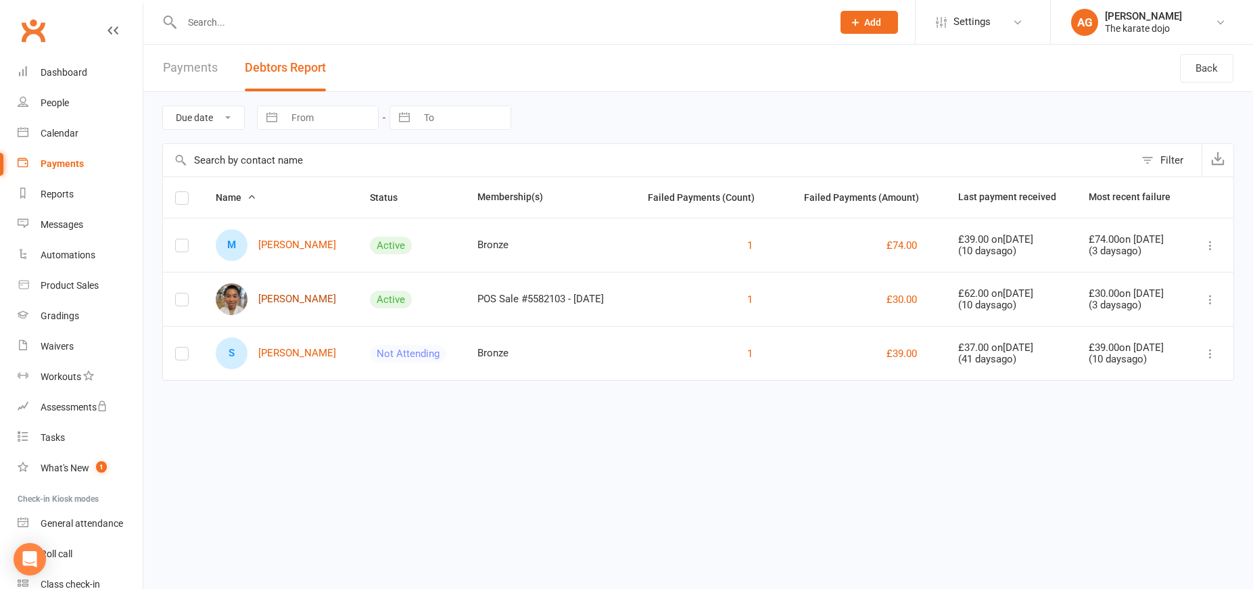
click at [275, 300] on link "Maxi Ng" at bounding box center [276, 299] width 120 height 32
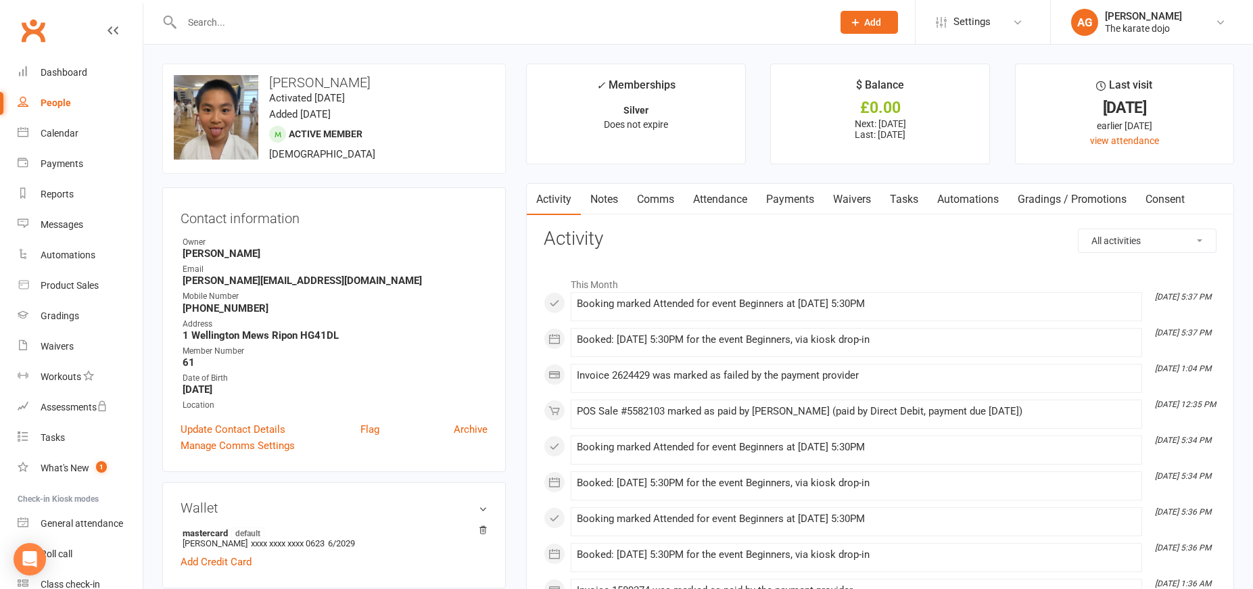
click at [807, 198] on link "Payments" at bounding box center [790, 199] width 67 height 31
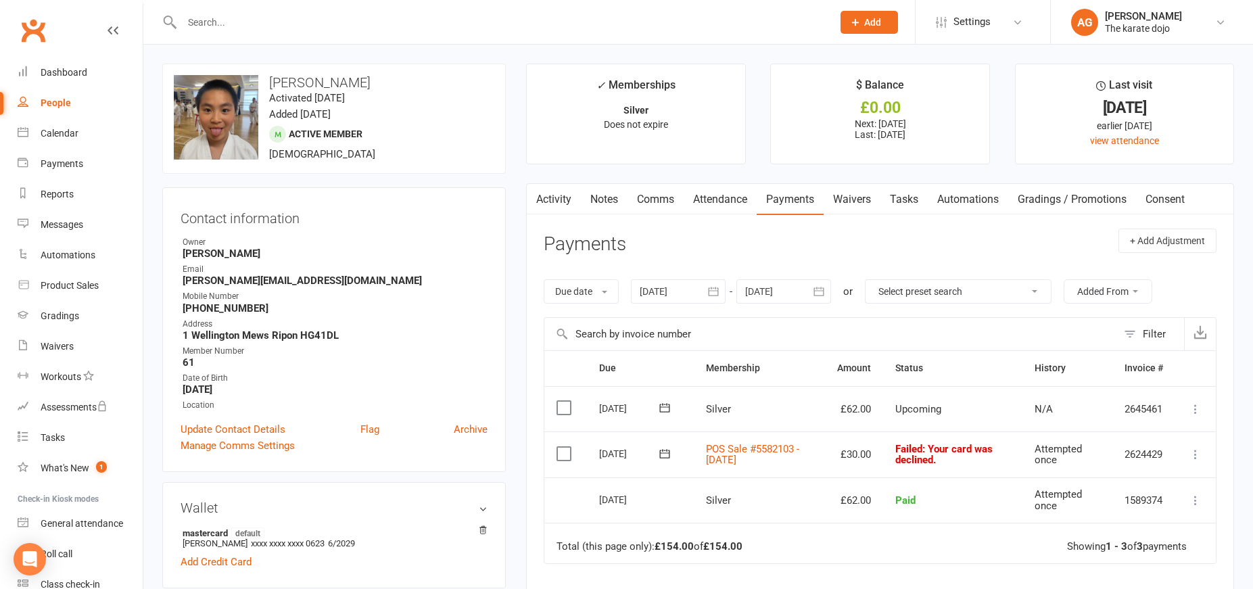
click at [666, 450] on icon at bounding box center [665, 454] width 14 height 14
drag, startPoint x: 774, startPoint y: 554, endPoint x: 731, endPoint y: 274, distance: 283.2
click at [773, 554] on span "11" at bounding box center [772, 554] width 11 height 11
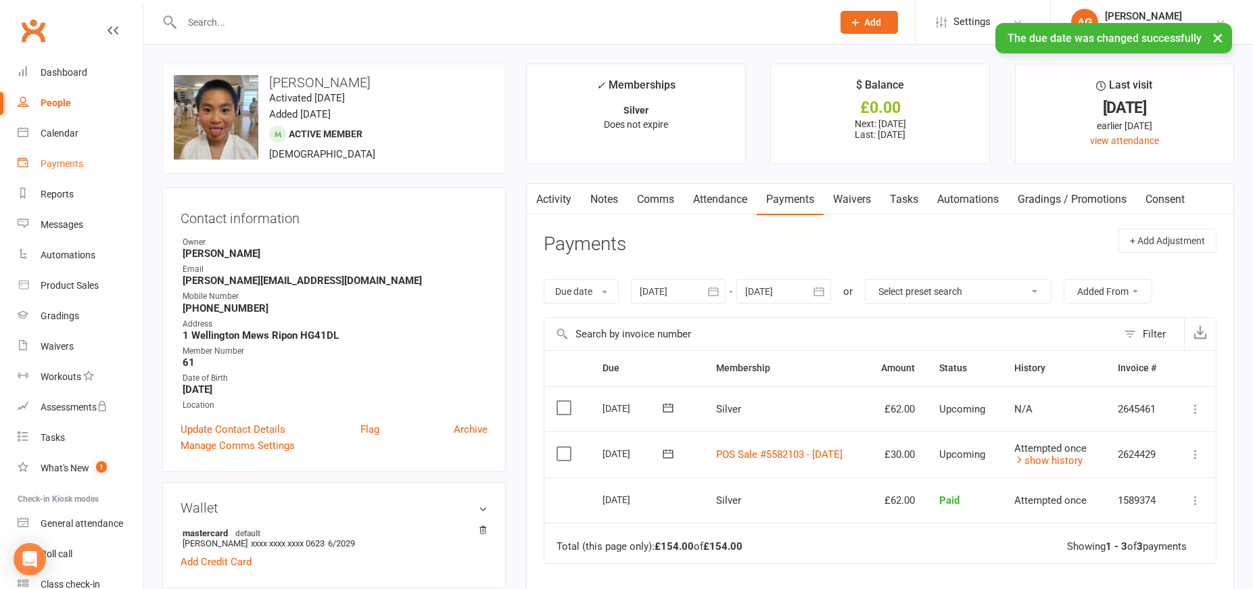
click at [47, 166] on div "Payments" at bounding box center [62, 163] width 43 height 11
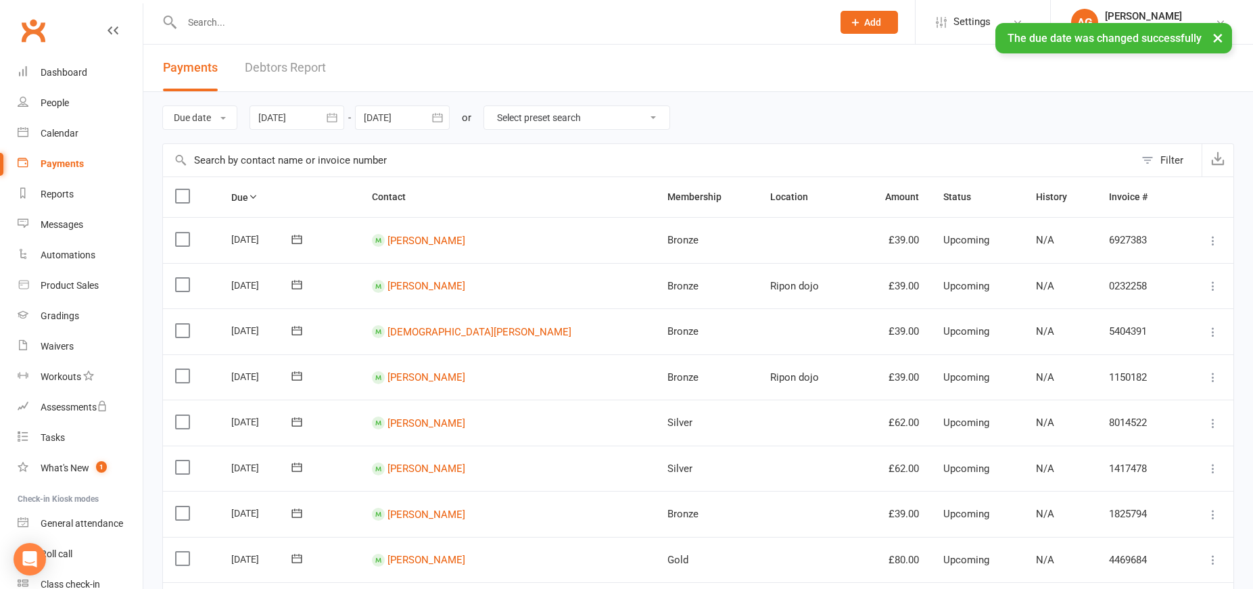
click at [300, 71] on link "Debtors Report" at bounding box center [285, 68] width 81 height 47
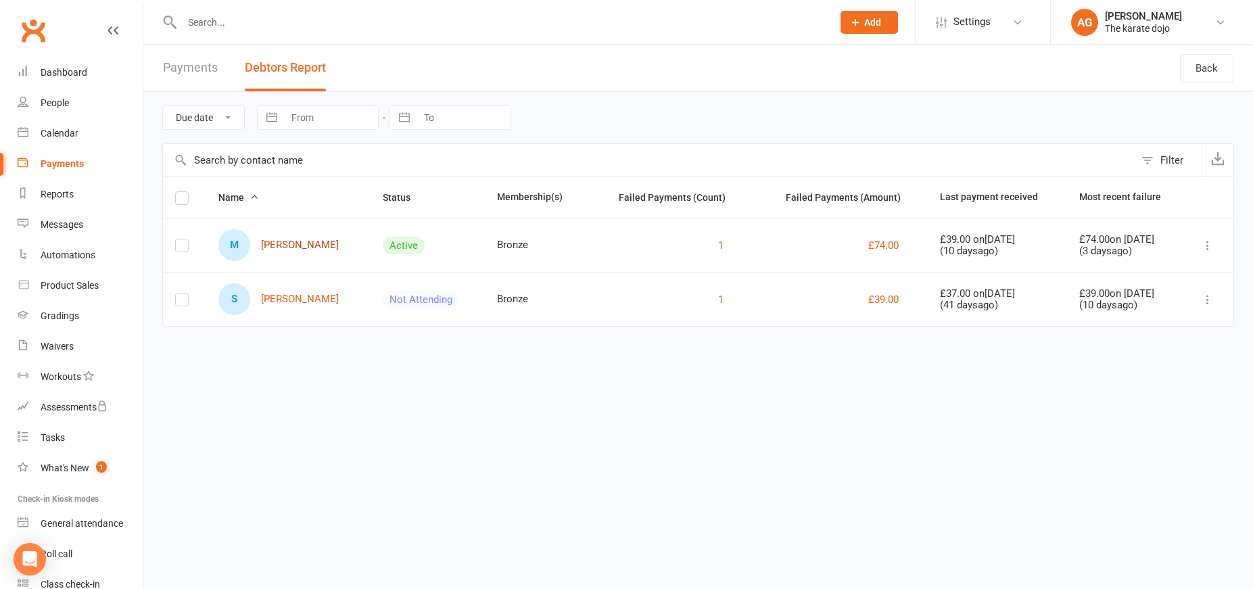
click at [289, 245] on link "M Mylo Delaney" at bounding box center [278, 245] width 120 height 32
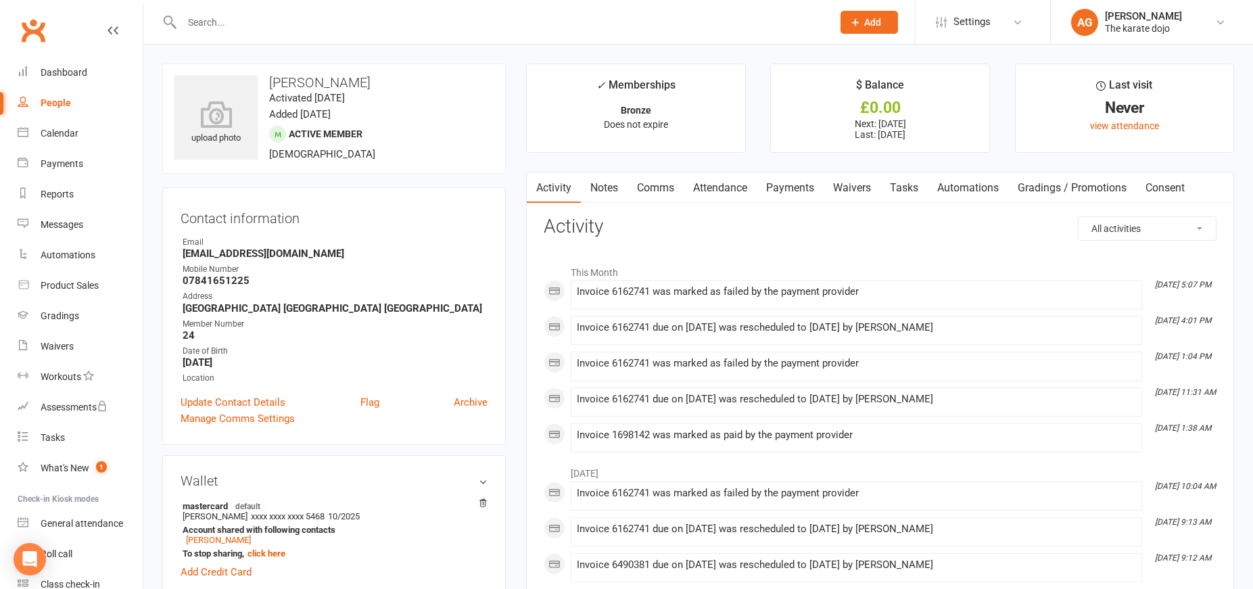
click at [796, 189] on link "Payments" at bounding box center [790, 187] width 67 height 31
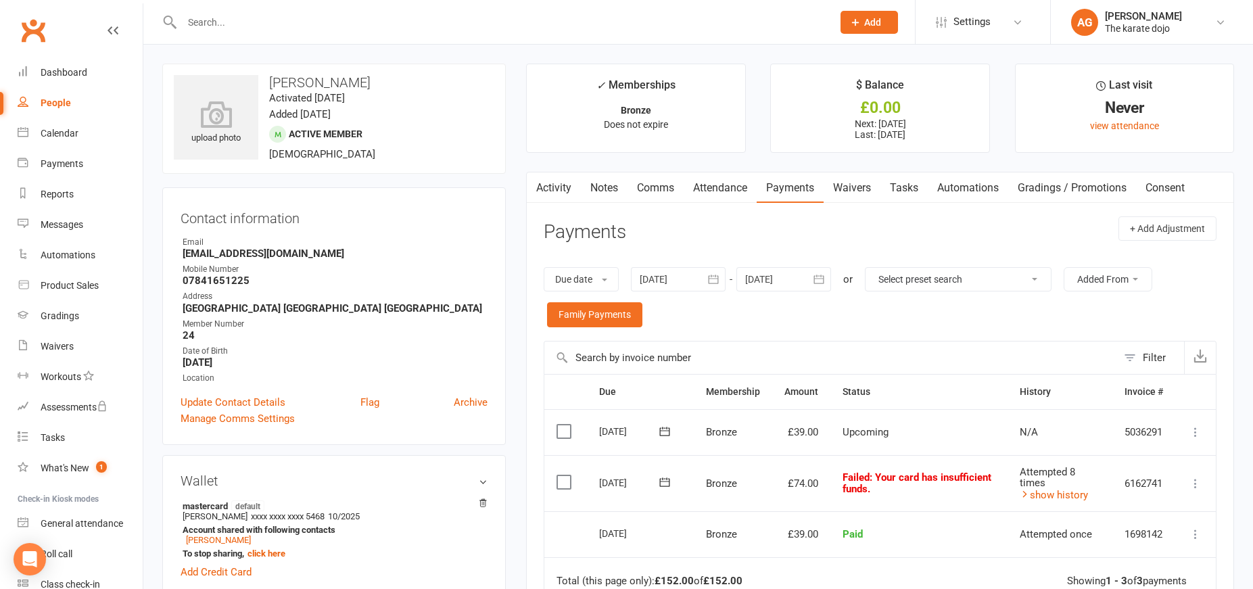
click at [665, 481] on icon at bounding box center [665, 482] width 14 height 14
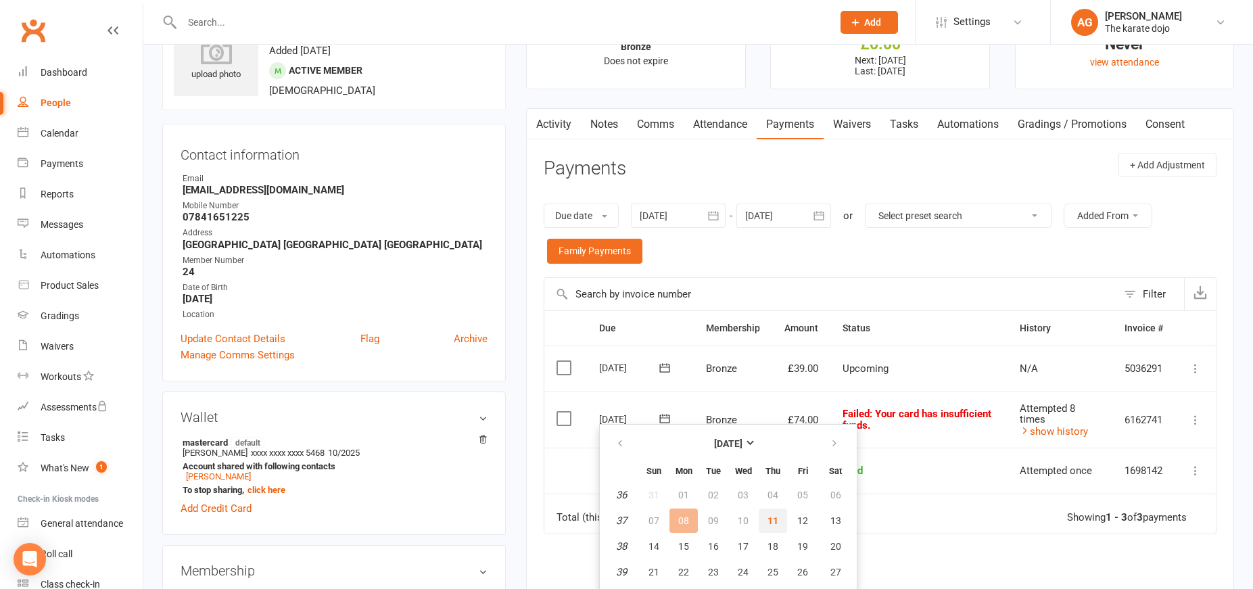
scroll to position [66, 0]
click at [769, 521] on span "11" at bounding box center [772, 518] width 11 height 11
